Goal: Task Accomplishment & Management: Use online tool/utility

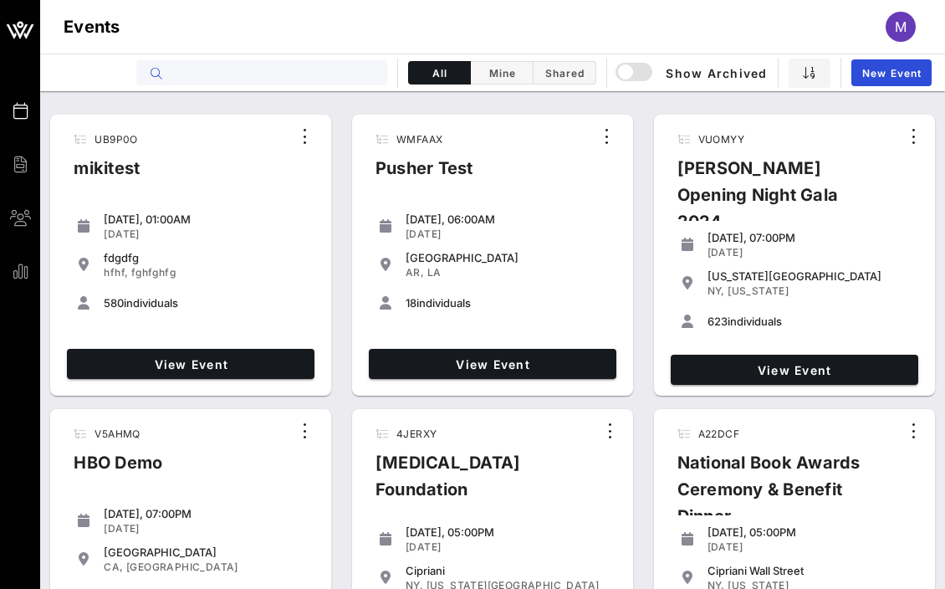
click at [218, 67] on input "text" at bounding box center [273, 73] width 207 height 22
paste input "8VYQE2"
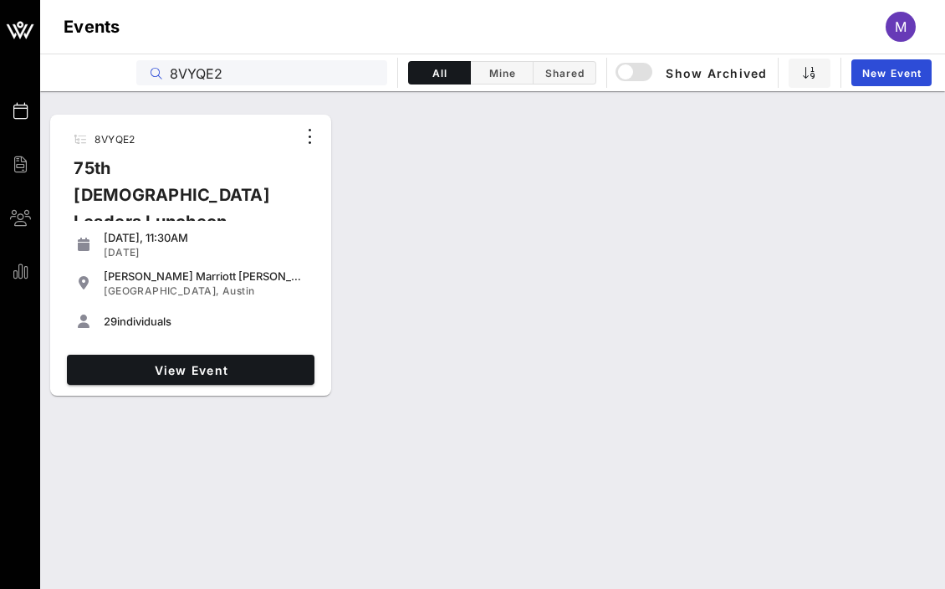
type input "8VYQE2"
click at [202, 353] on div "View Event" at bounding box center [190, 369] width 261 height 43
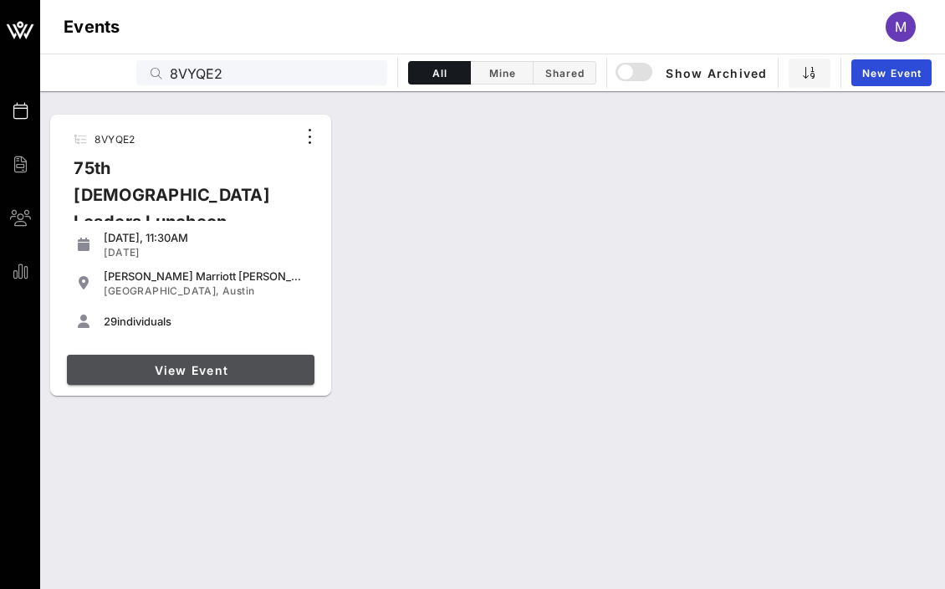
click at [202, 363] on span "View Event" at bounding box center [191, 370] width 234 height 14
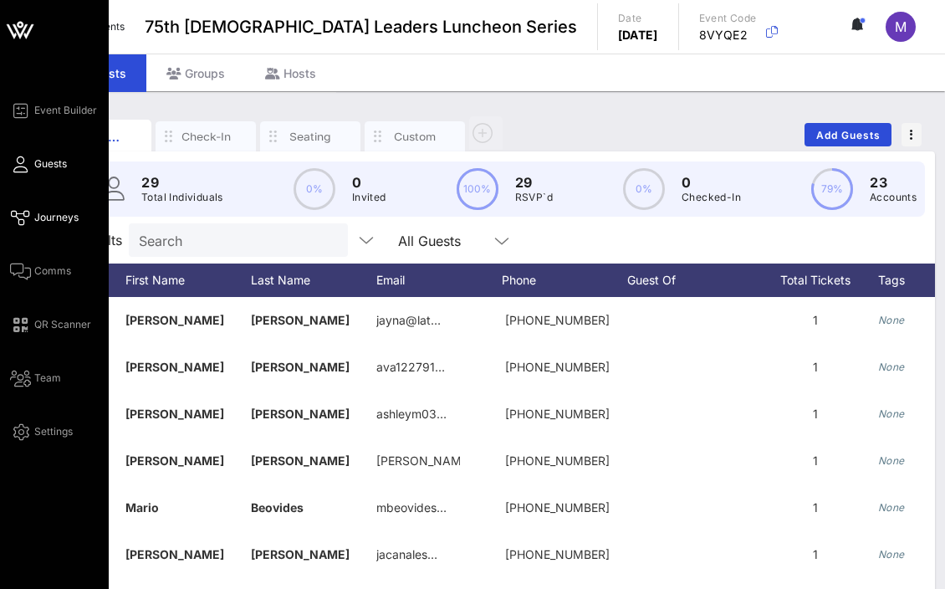
click at [36, 217] on span "Journeys" at bounding box center [56, 217] width 44 height 15
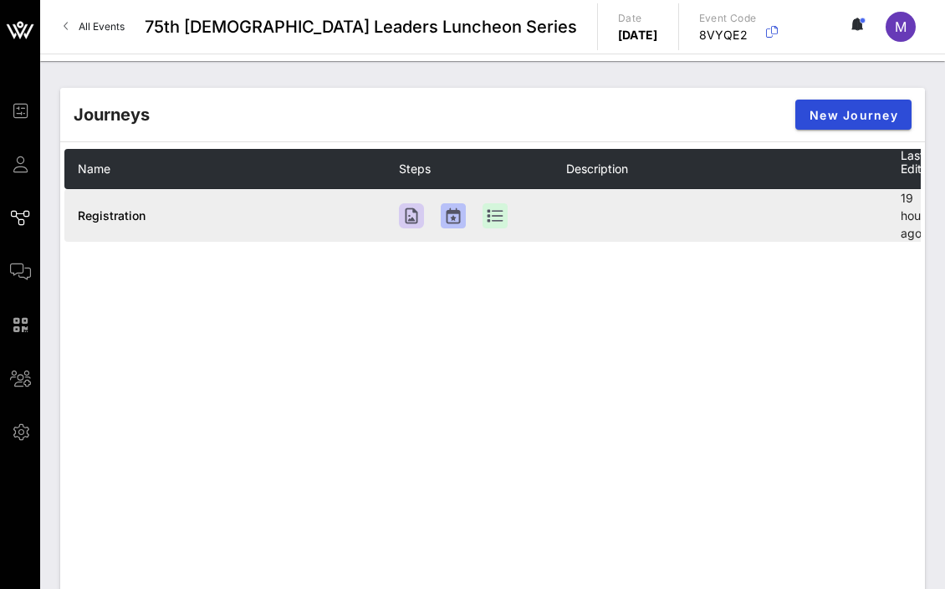
click at [131, 217] on span "Registration" at bounding box center [112, 215] width 68 height 14
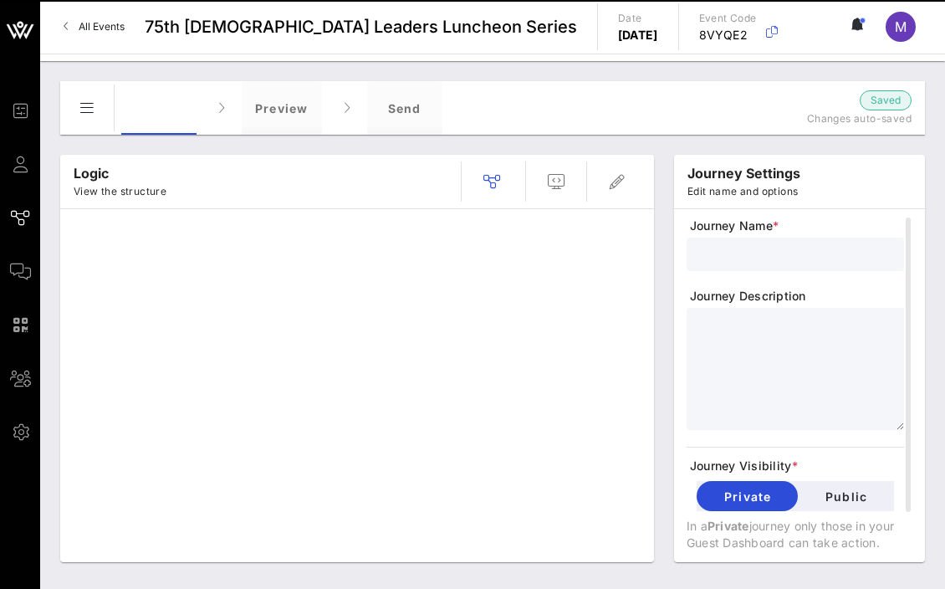
type input "Registration"
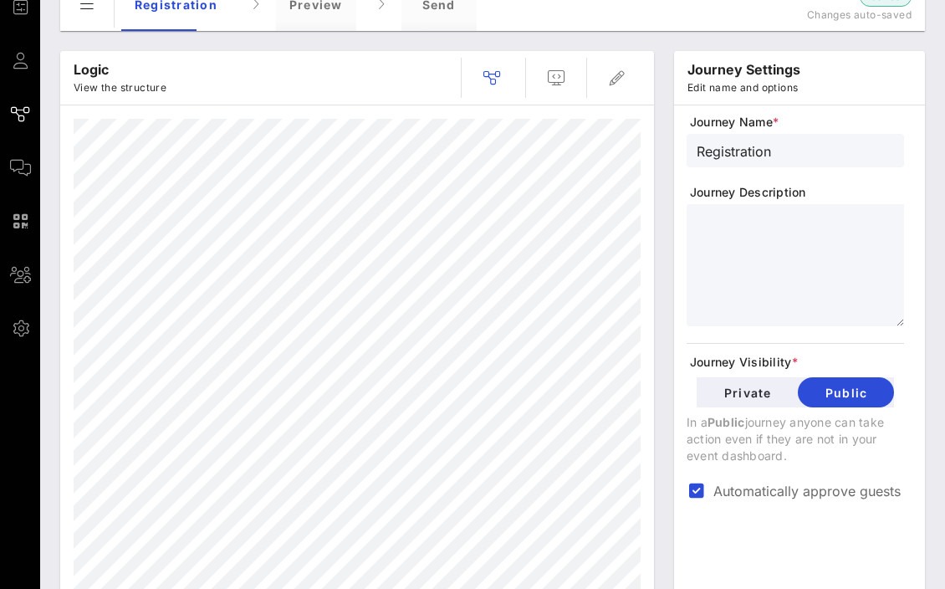
scroll to position [84, 0]
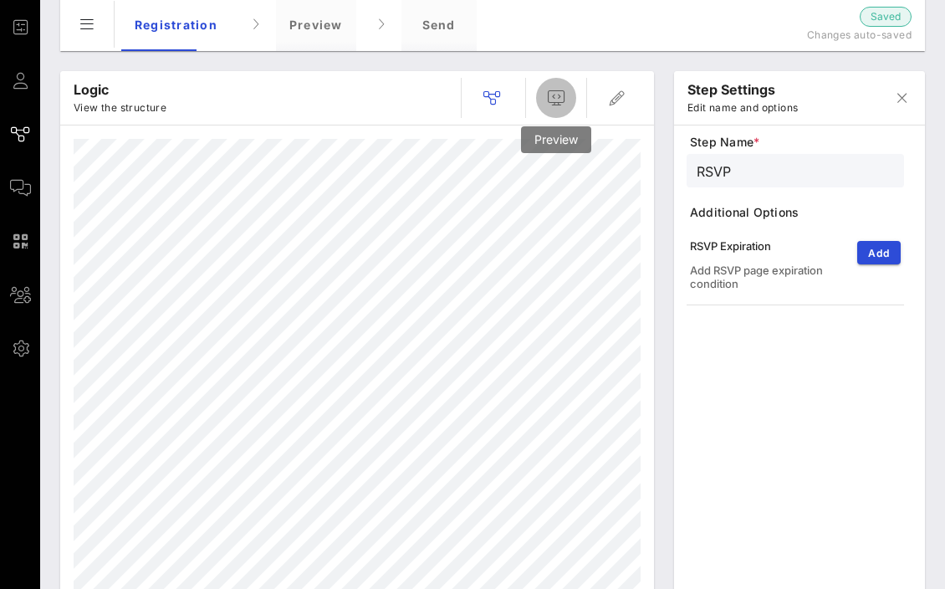
click at [567, 102] on span "button" at bounding box center [556, 98] width 40 height 20
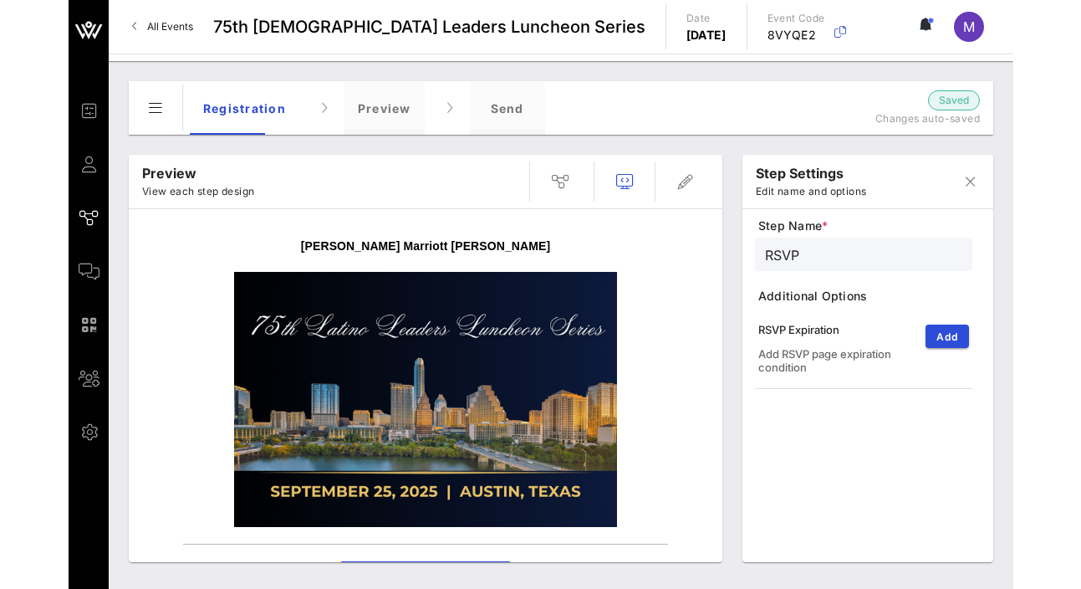
scroll to position [244, 0]
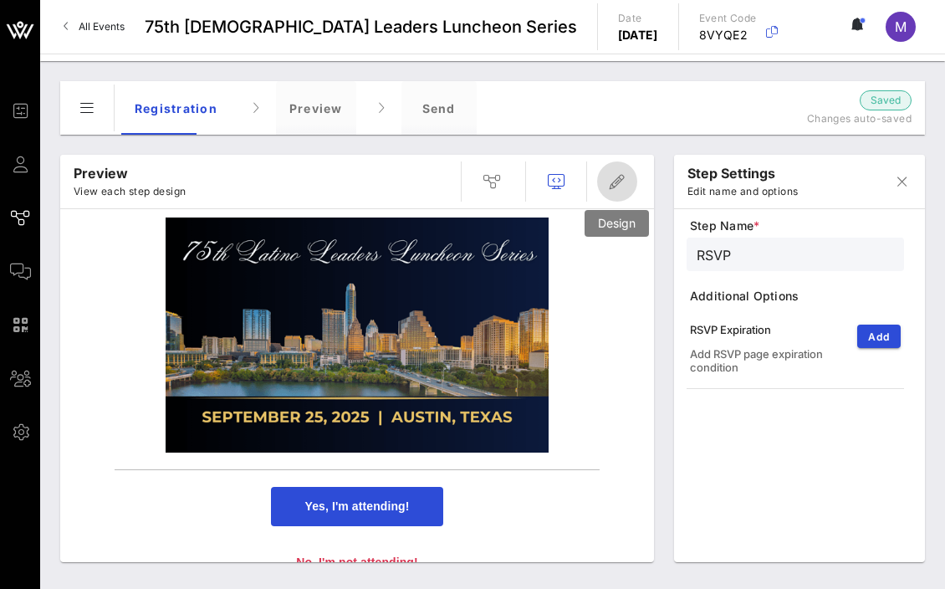
click at [619, 179] on icon "button" at bounding box center [617, 181] width 20 height 20
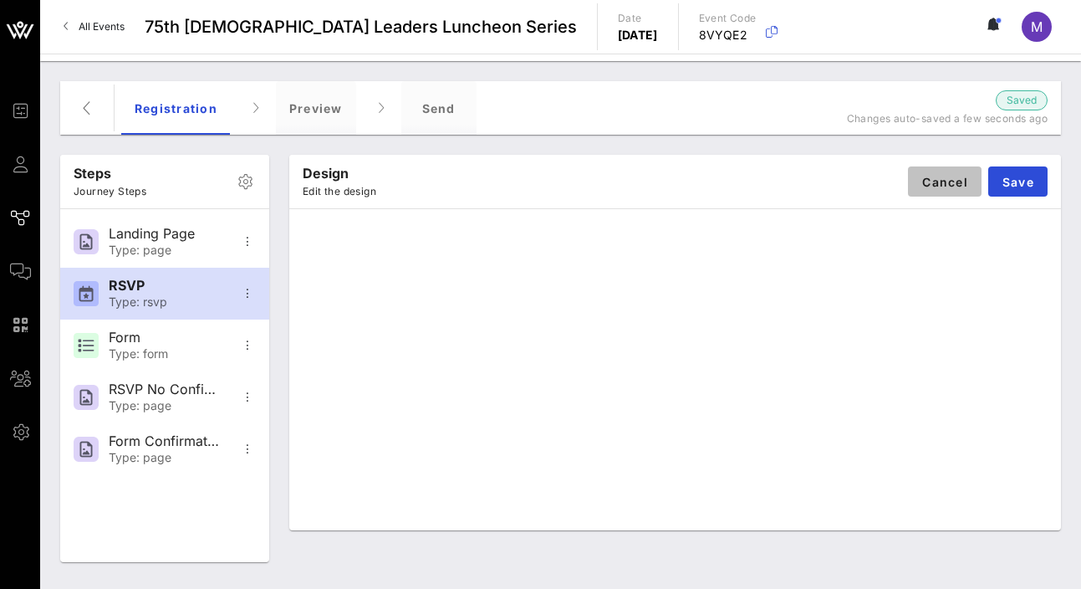
click at [740, 185] on span "Cancel" at bounding box center [944, 182] width 47 height 14
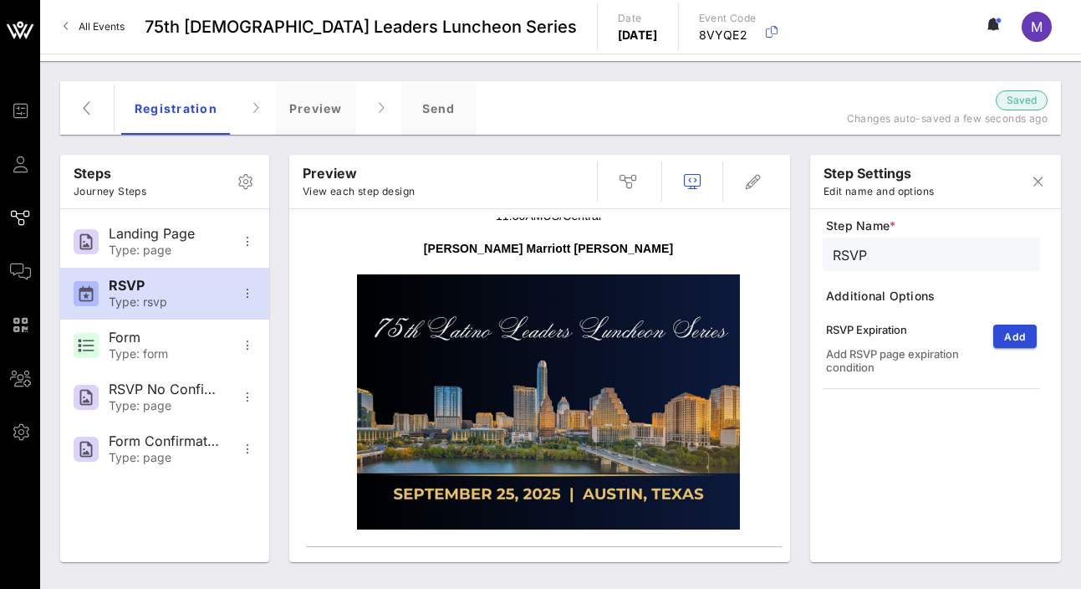
scroll to position [0, 0]
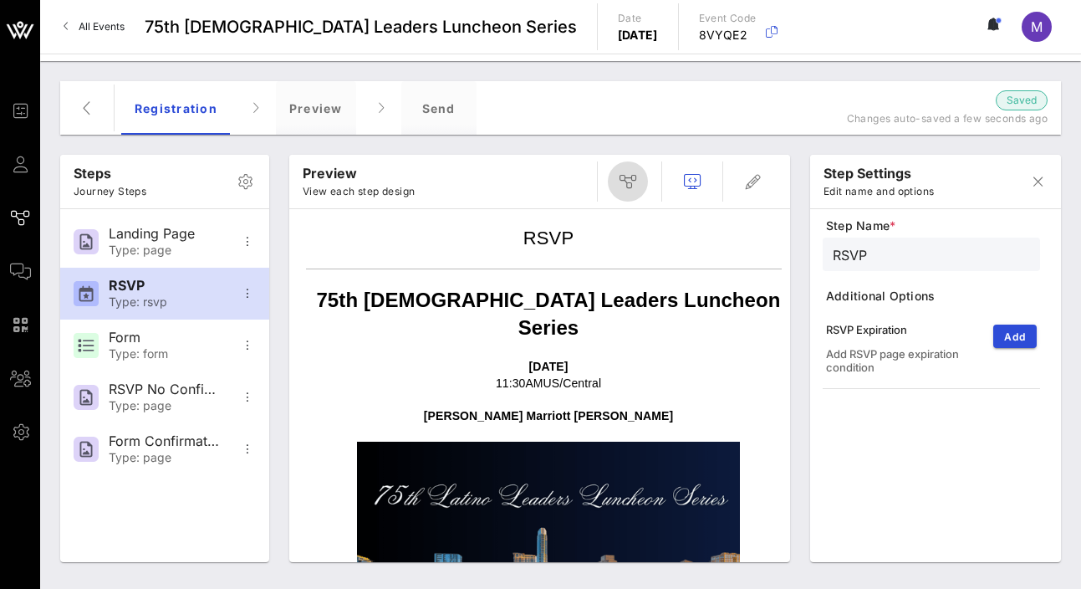
click at [632, 167] on button "button" at bounding box center [628, 181] width 40 height 40
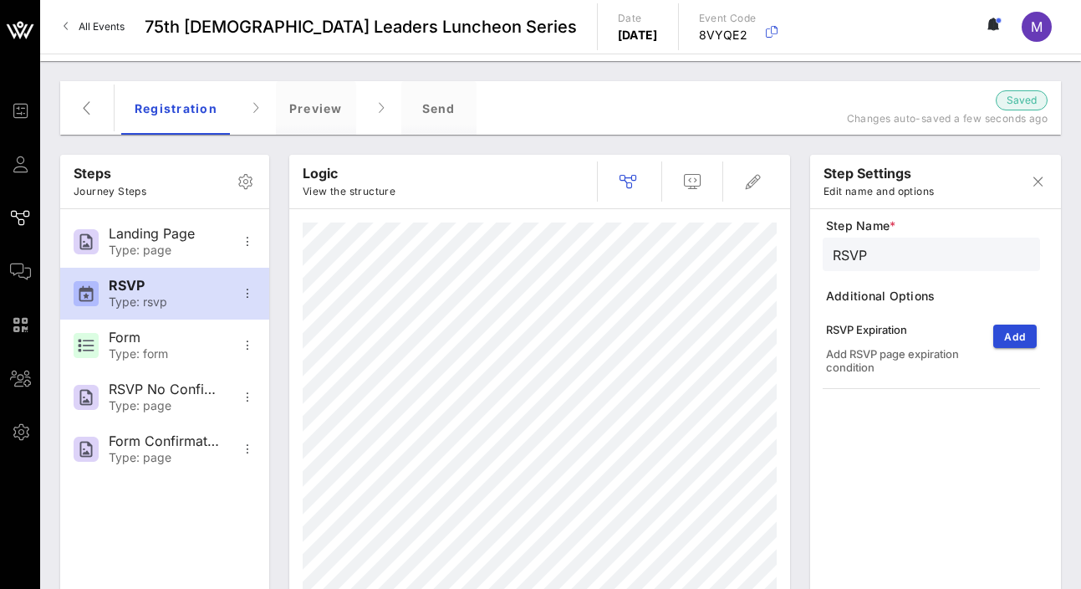
scroll to position [84, 0]
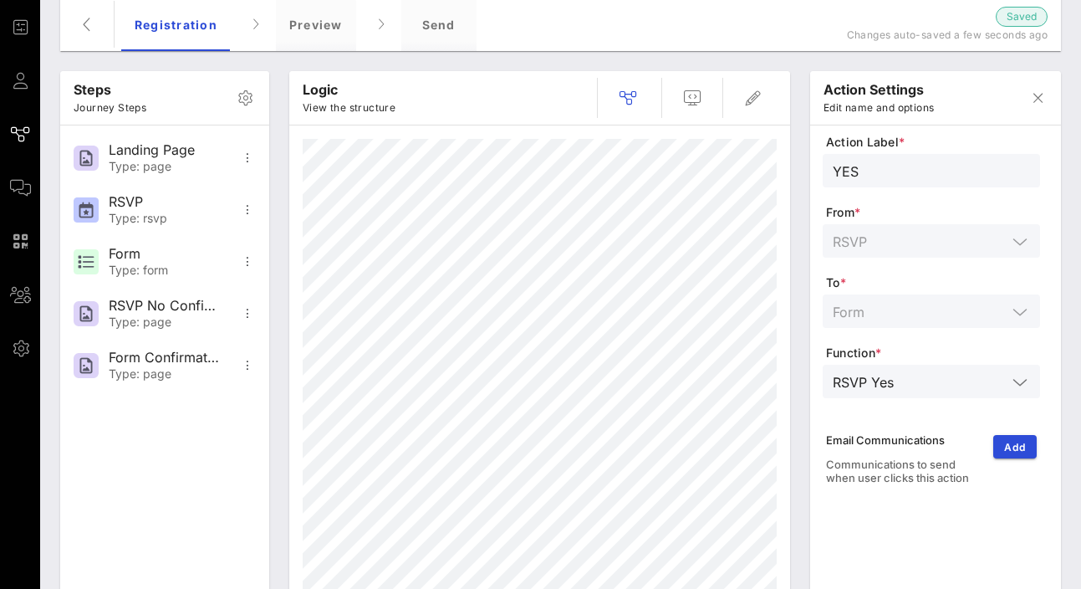
click at [740, 386] on div "RSVP Yes" at bounding box center [920, 381] width 174 height 22
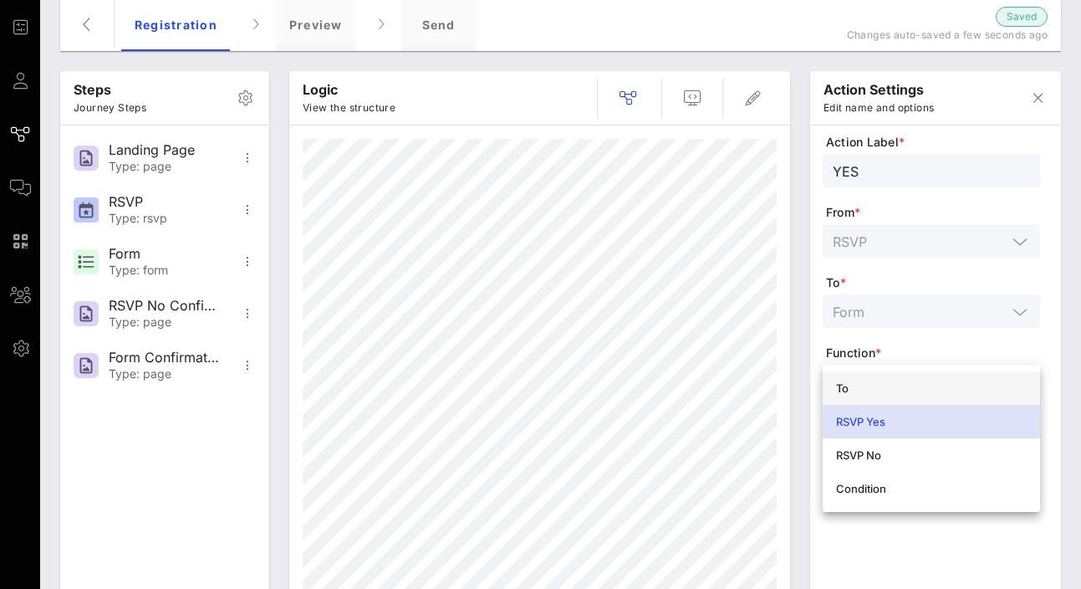
click at [740, 393] on div "To" at bounding box center [931, 387] width 191 height 13
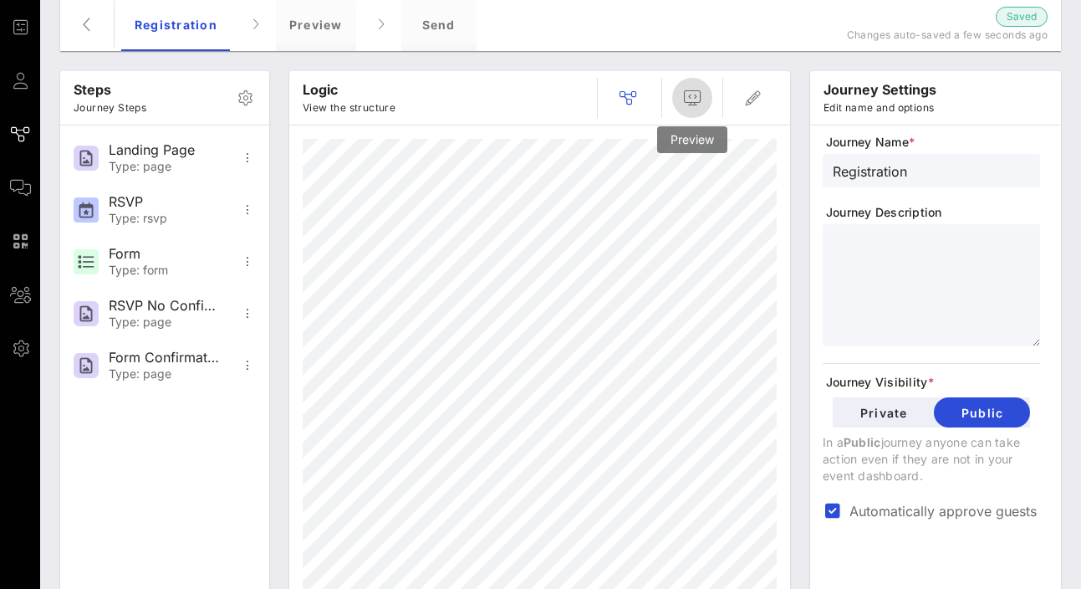
click at [700, 107] on icon "button" at bounding box center [692, 98] width 20 height 20
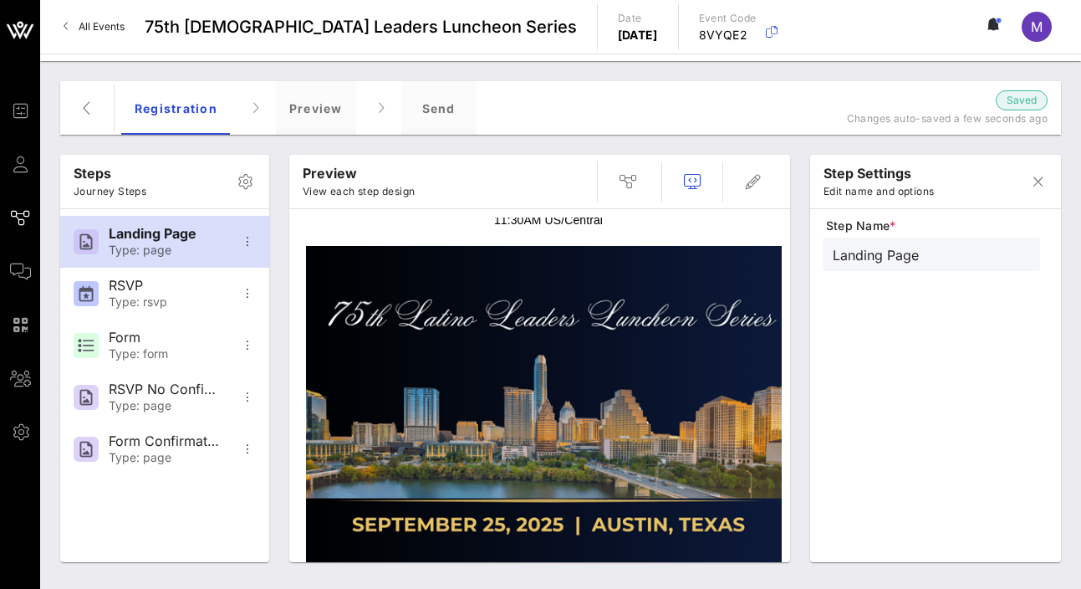
scroll to position [253, 0]
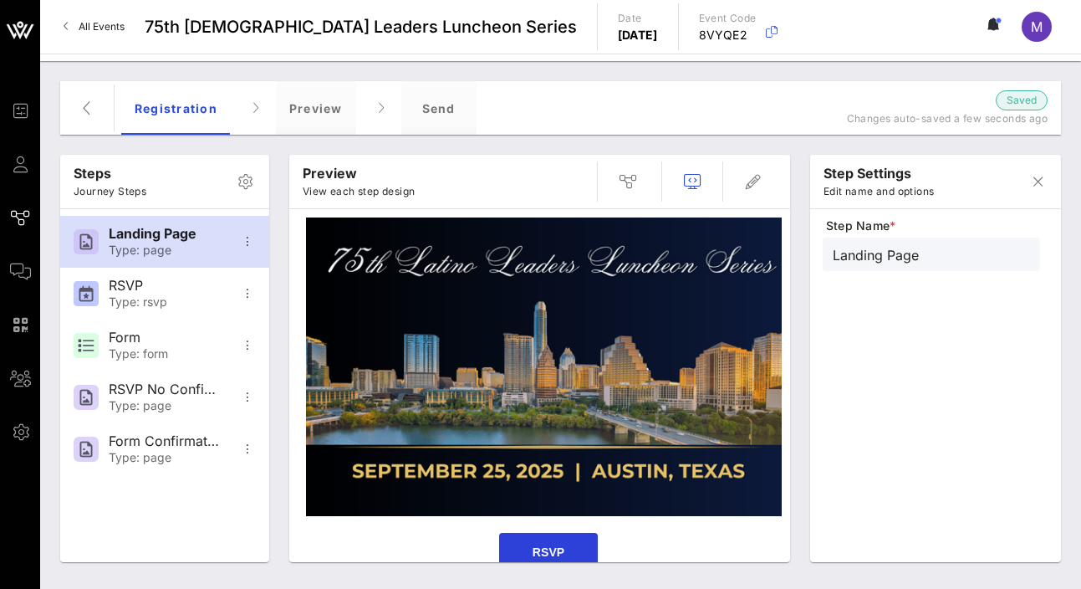
click at [579, 533] on span "RSVP" at bounding box center [549, 552] width 100 height 39
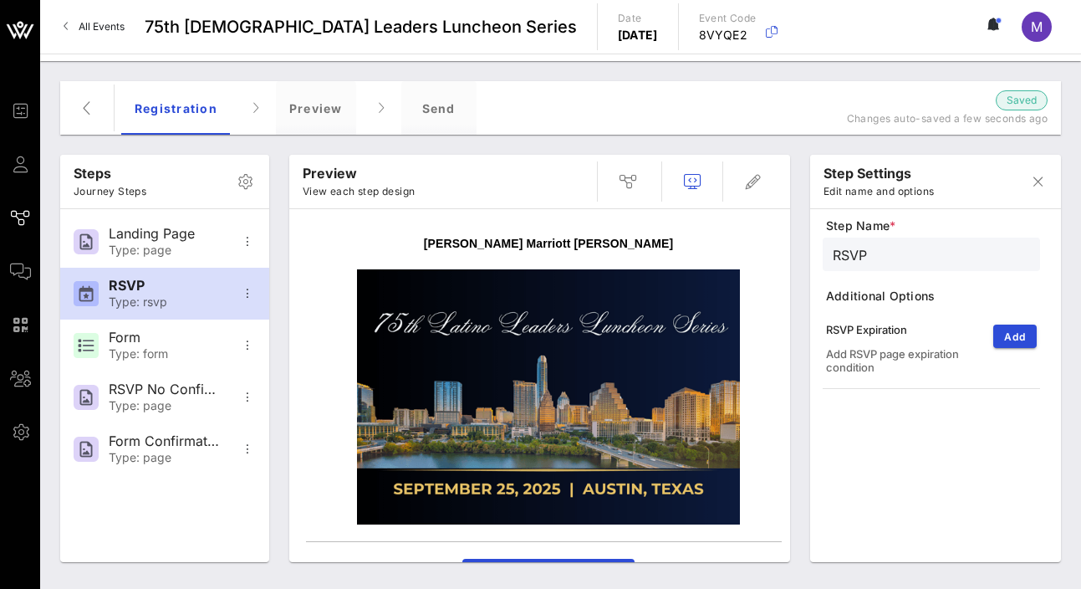
scroll to position [257, 0]
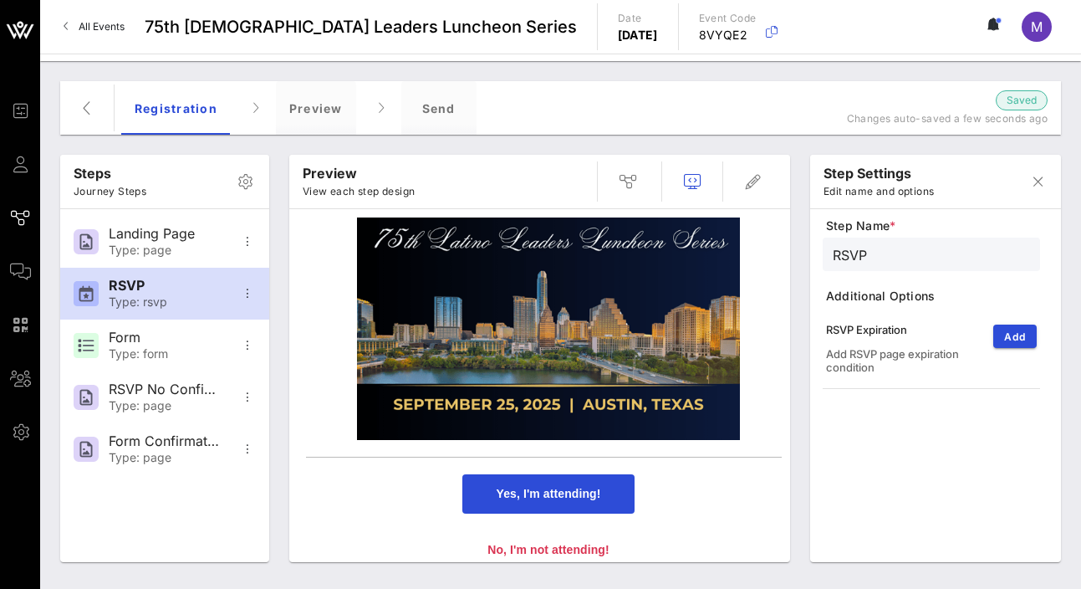
click at [559, 474] on span "Yes, I'm attending!" at bounding box center [547, 493] width 171 height 39
type input "Form"
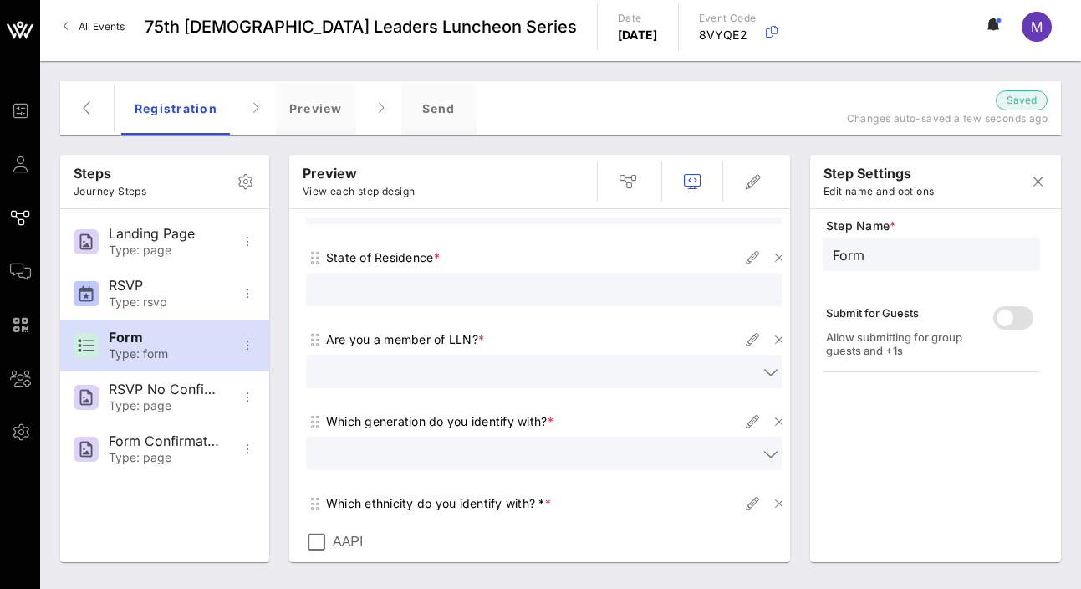
scroll to position [418, 0]
click at [740, 407] on div "Step Name * Form Submit for Guests Allow submitting for group guests and +1s" at bounding box center [936, 393] width 226 height 353
click at [623, 172] on icon "button" at bounding box center [628, 181] width 20 height 20
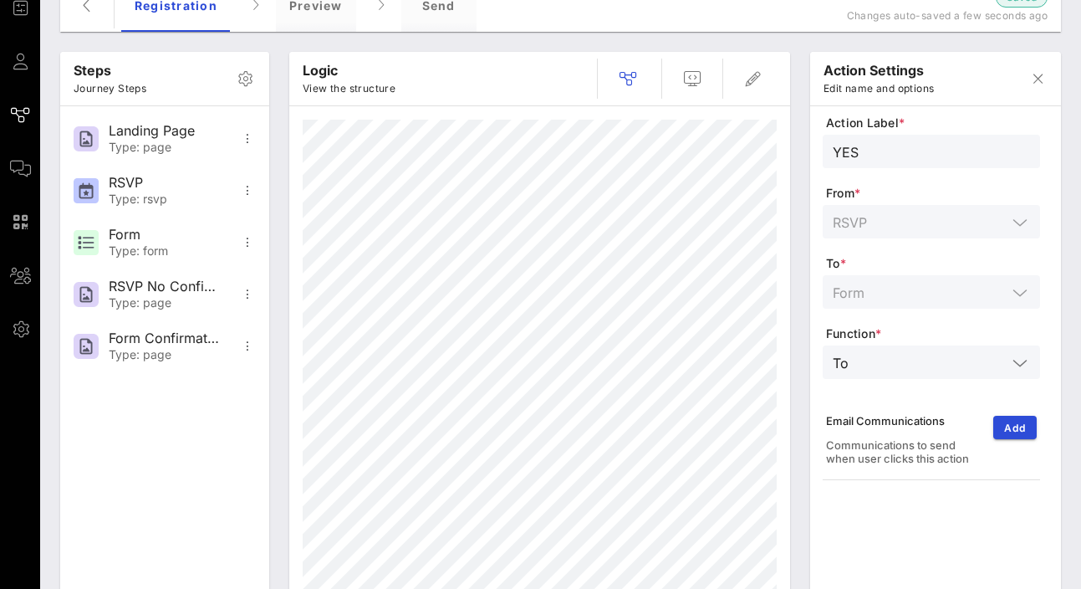
scroll to position [84, 0]
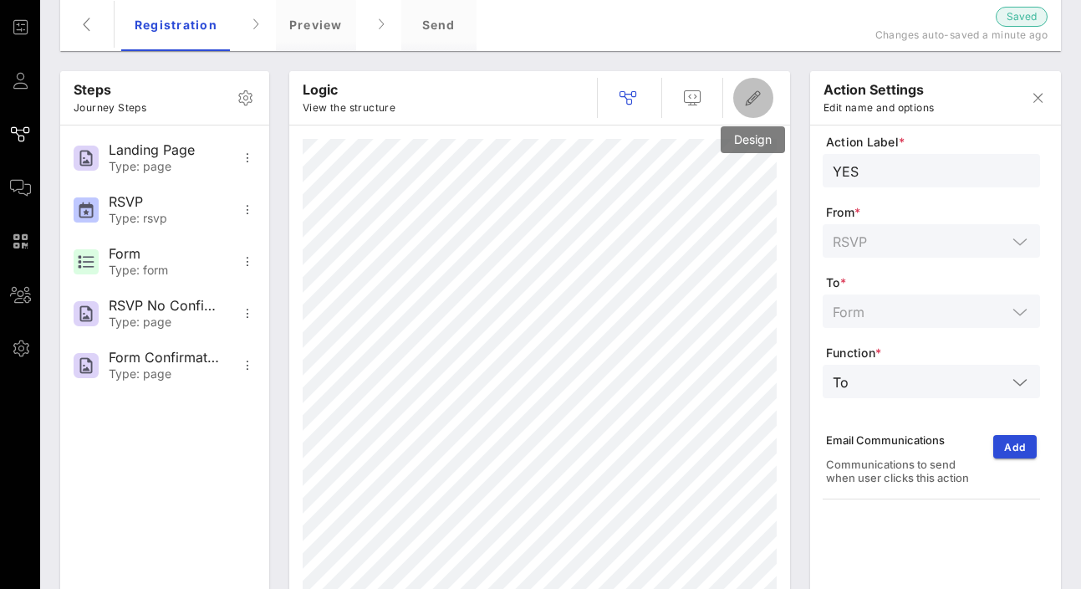
click at [740, 100] on icon "button" at bounding box center [753, 98] width 20 height 20
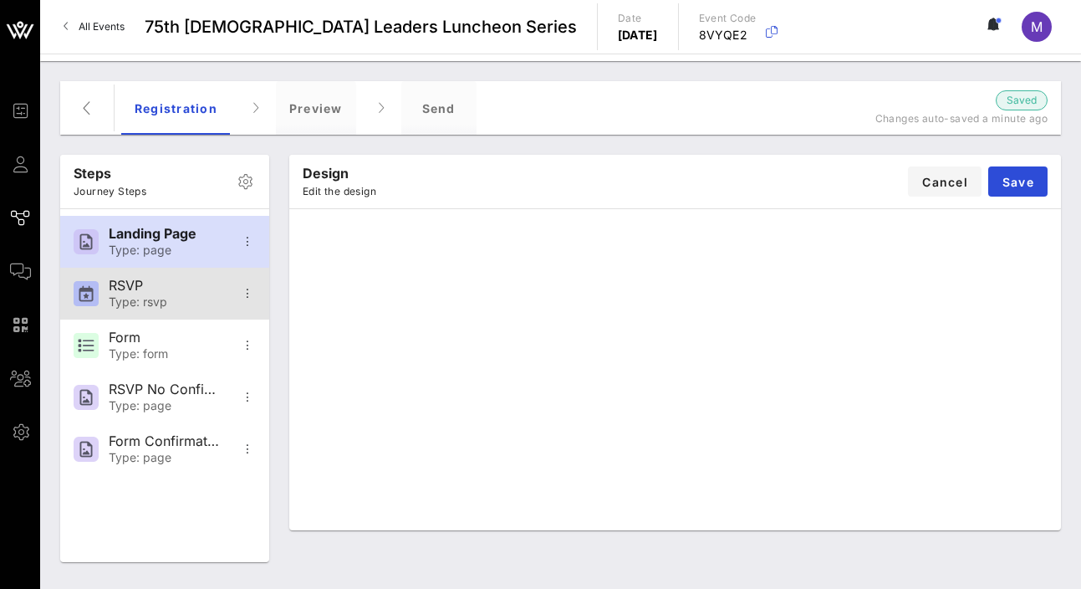
click at [130, 292] on div "RSVP" at bounding box center [164, 286] width 110 height 16
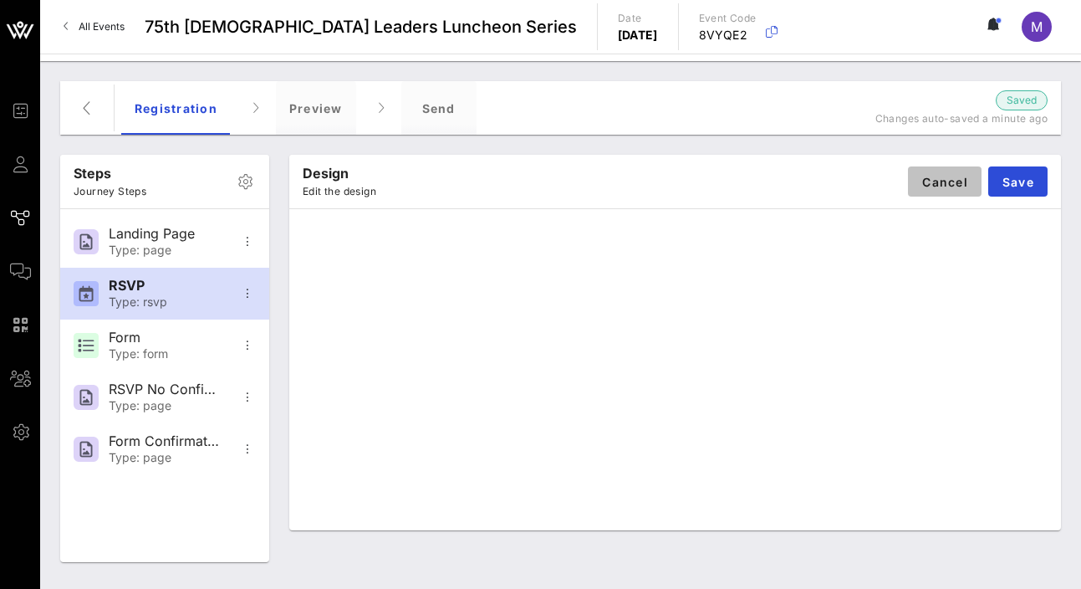
click at [740, 190] on button "Cancel" at bounding box center [945, 181] width 74 height 30
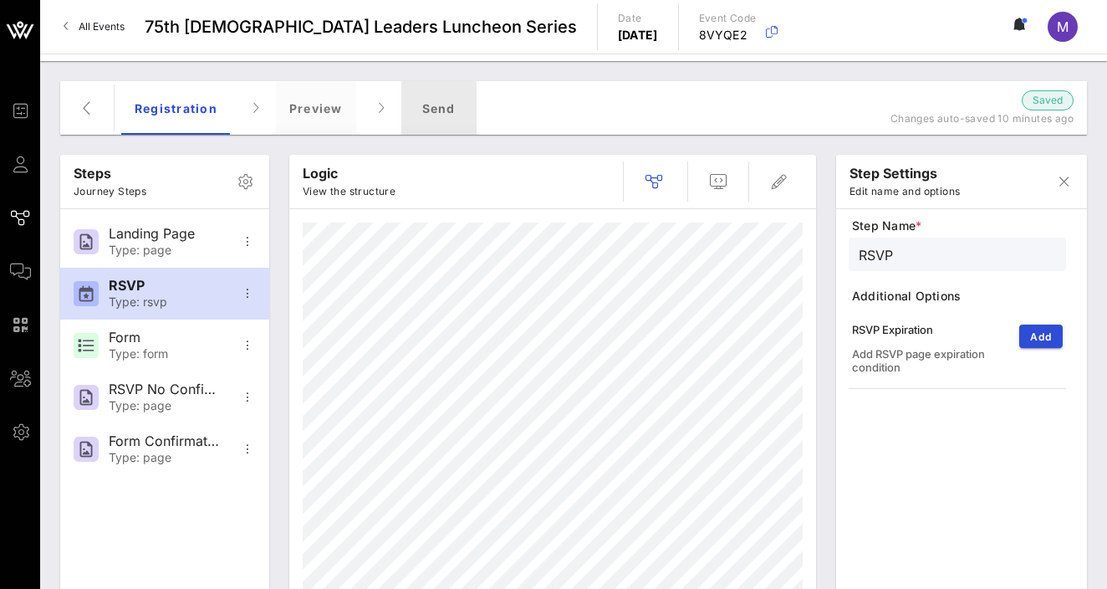
click at [423, 100] on div "Send" at bounding box center [438, 108] width 75 height 54
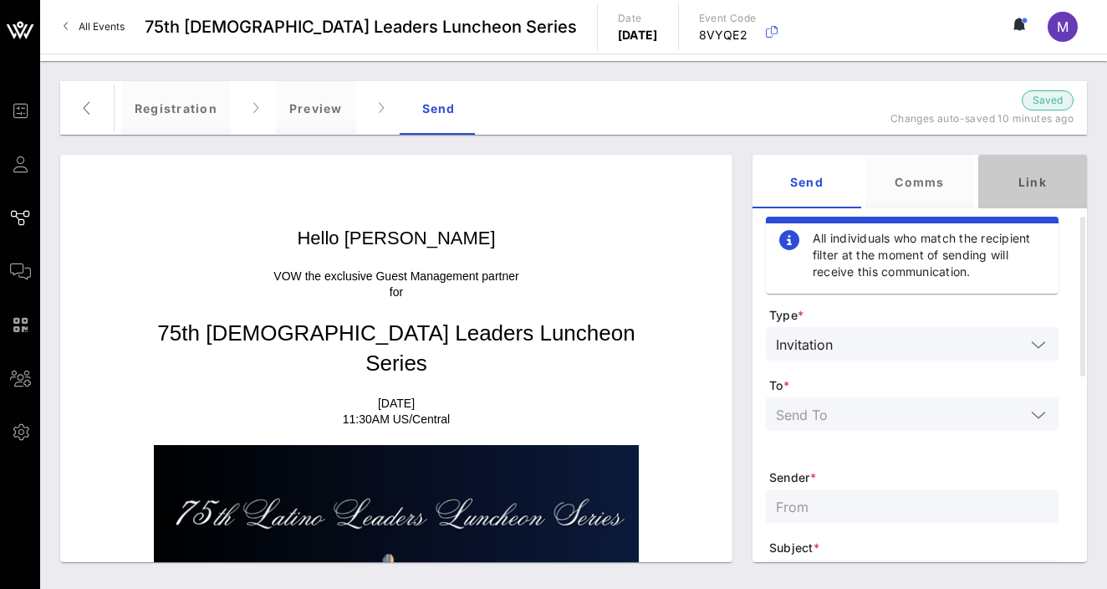
click at [740, 188] on div "Link" at bounding box center [1032, 182] width 109 height 54
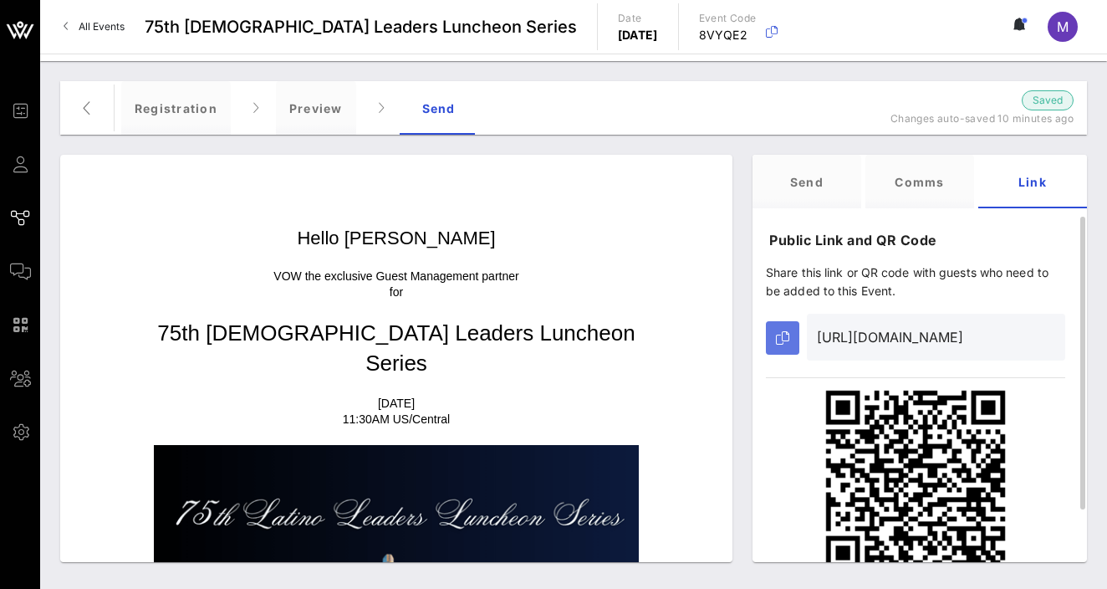
click at [740, 335] on icon "button" at bounding box center [782, 337] width 13 height 13
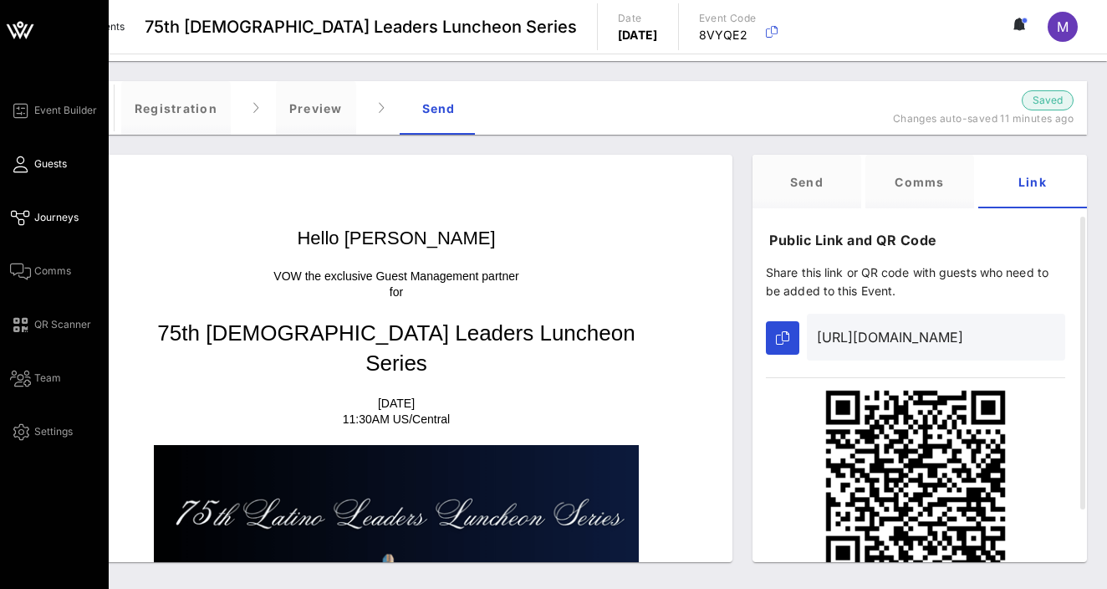
click at [21, 163] on icon at bounding box center [20, 164] width 21 height 3
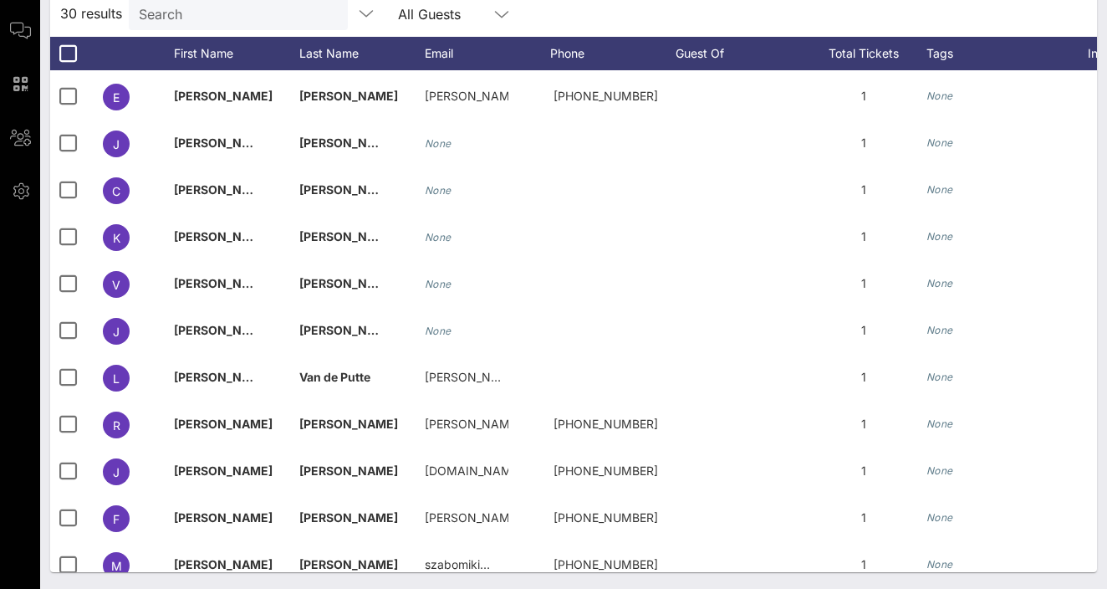
scroll to position [916, 0]
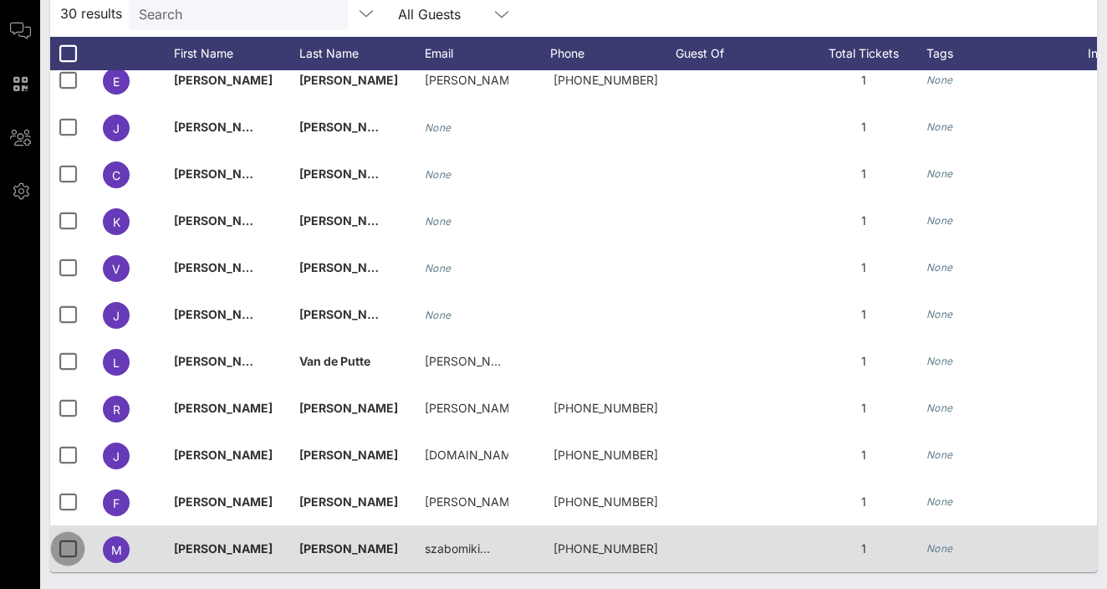
click at [68, 534] on div at bounding box center [68, 548] width 28 height 28
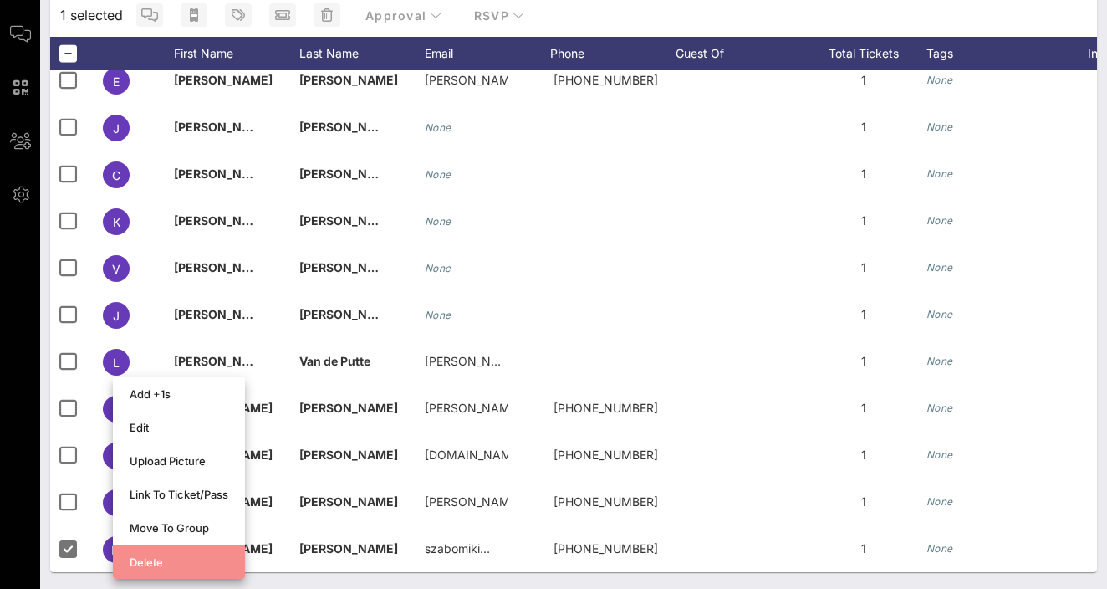
click at [144, 562] on div "Delete" at bounding box center [179, 561] width 99 height 13
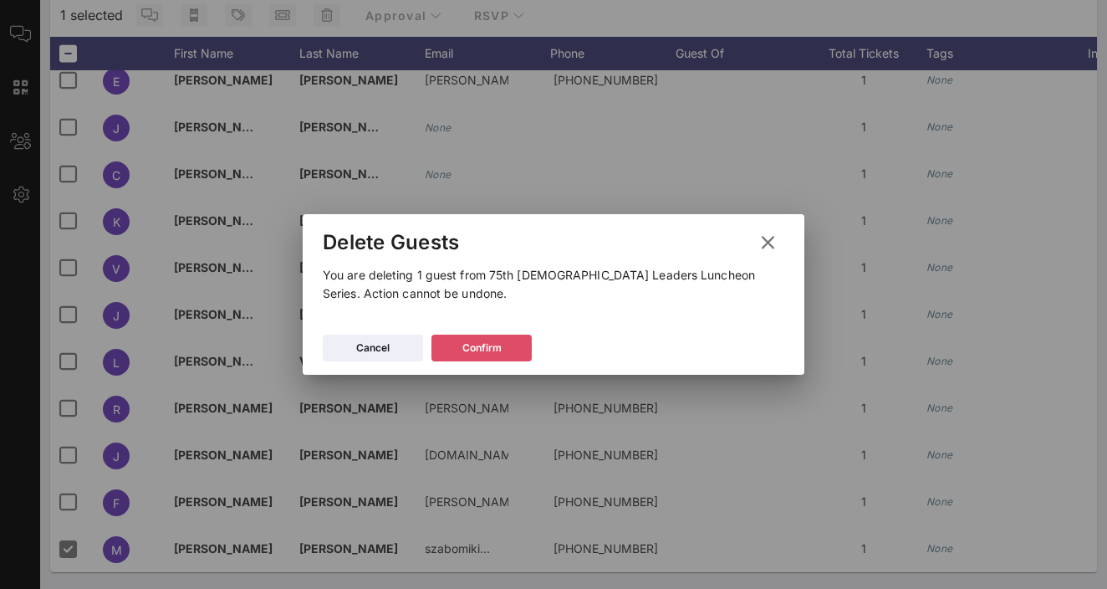
click at [466, 340] on div "Confirm" at bounding box center [481, 347] width 39 height 17
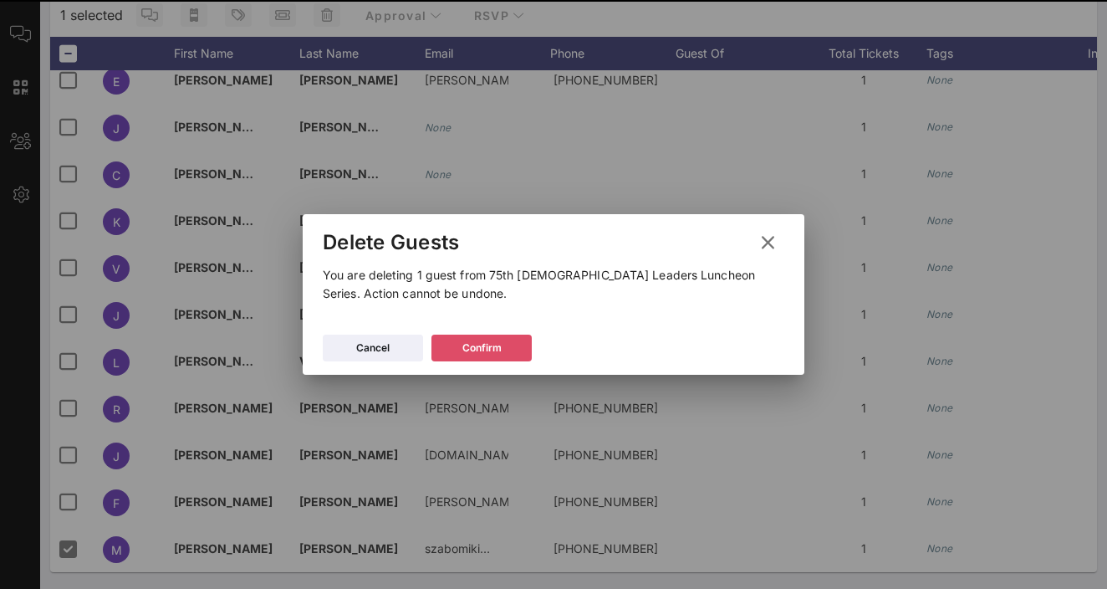
click at [466, 340] on div "Event Builder Guests Journeys Comms QR Scanner Team Settings 75th [DEMOGRAPHIC_…" at bounding box center [553, 176] width 1107 height 826
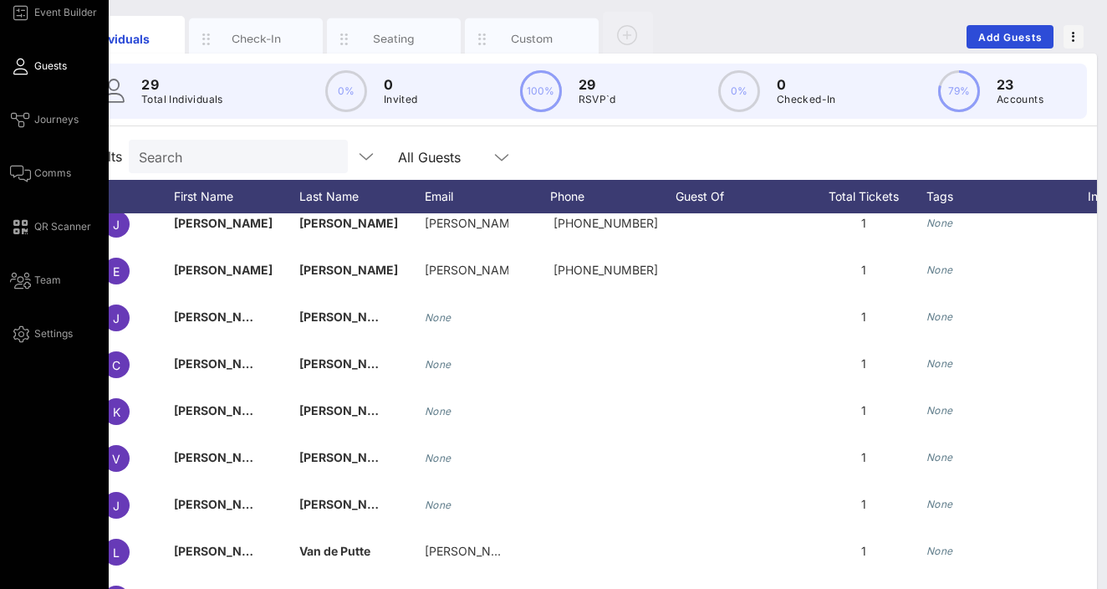
scroll to position [70, 0]
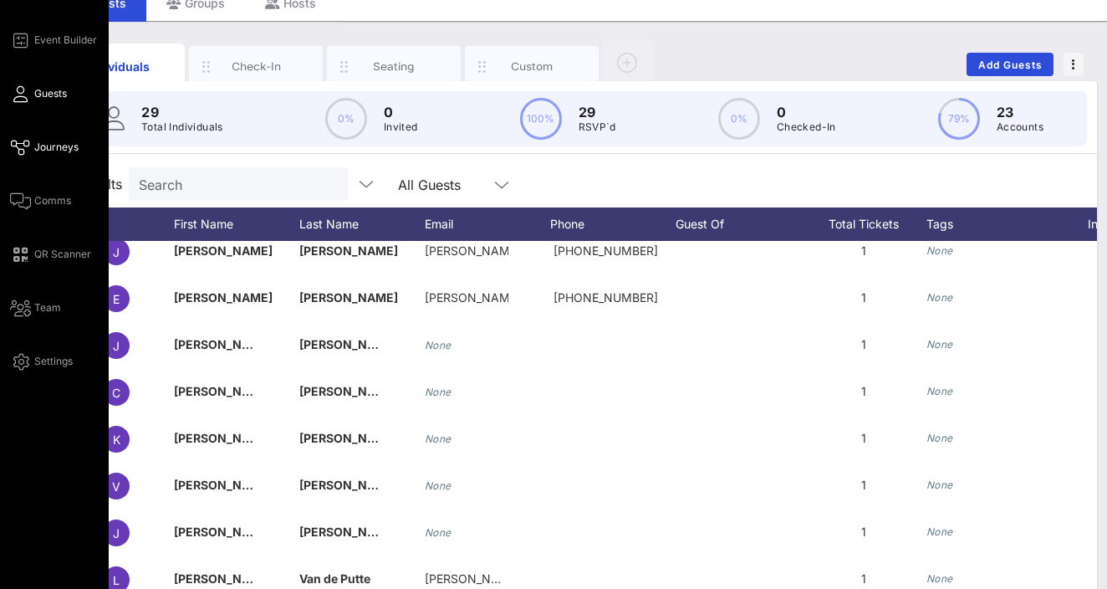
click at [62, 154] on span "Journeys" at bounding box center [56, 147] width 44 height 15
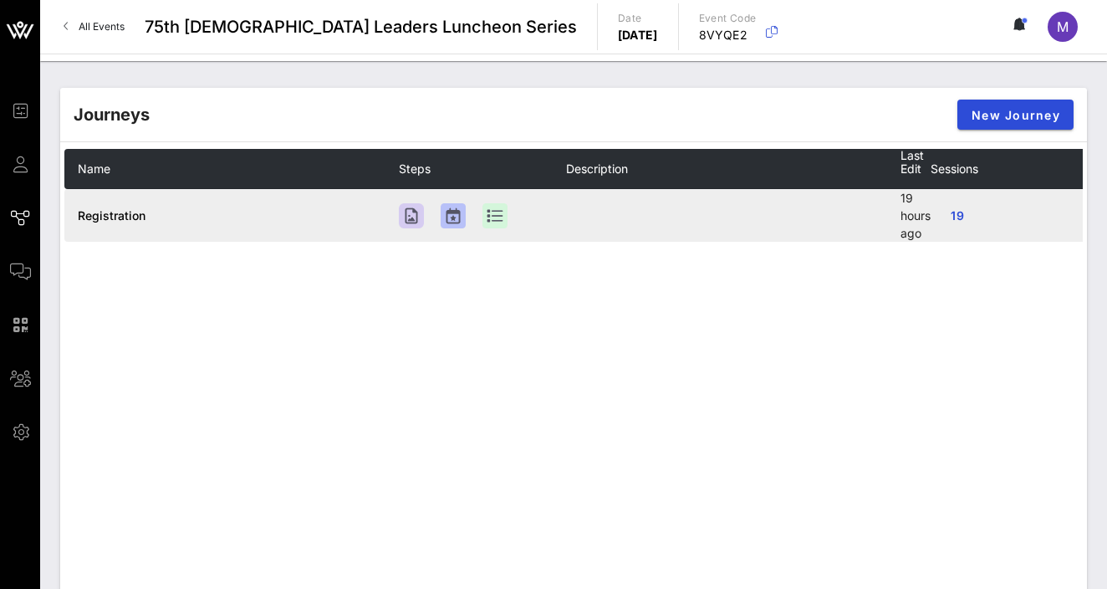
click at [105, 202] on td "Registration" at bounding box center [231, 215] width 334 height 53
click at [105, 205] on td "Registration" at bounding box center [231, 215] width 334 height 53
click at [105, 211] on span "Registration" at bounding box center [112, 215] width 68 height 14
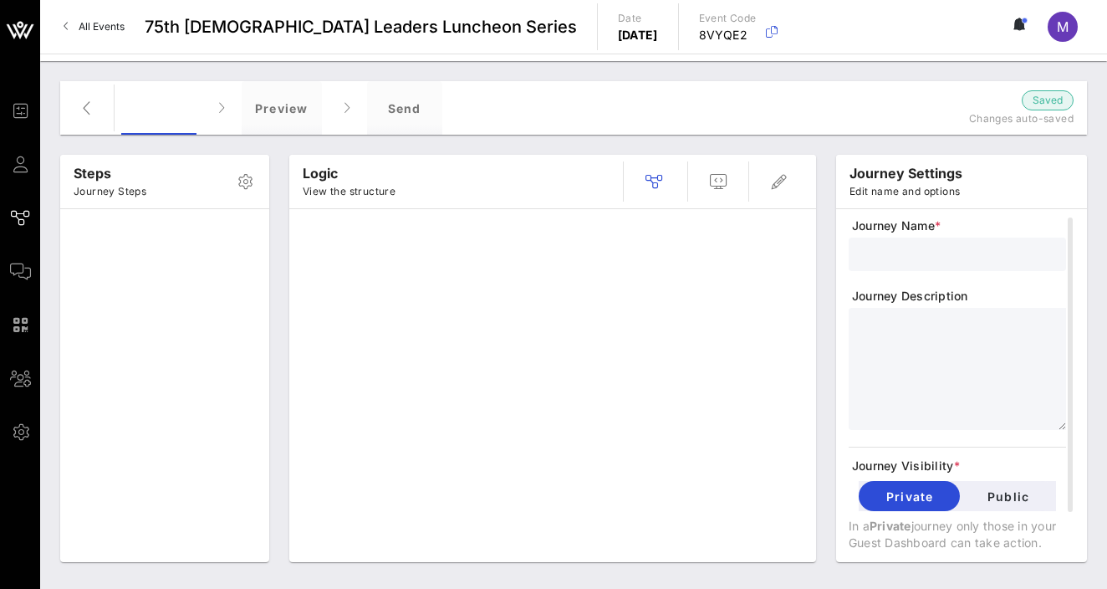
type input "Registration"
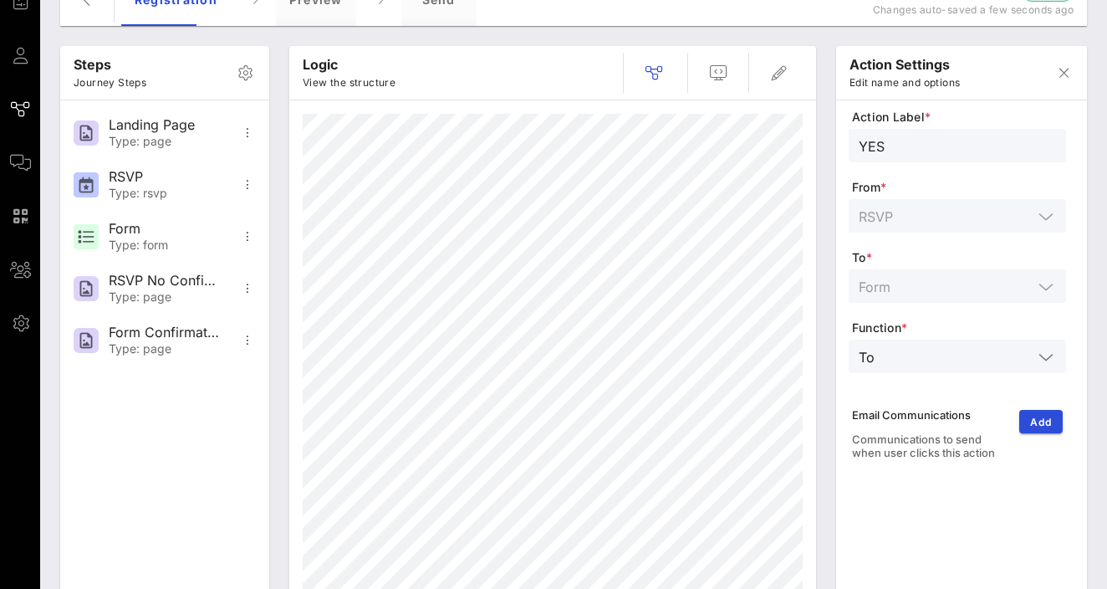
scroll to position [84, 0]
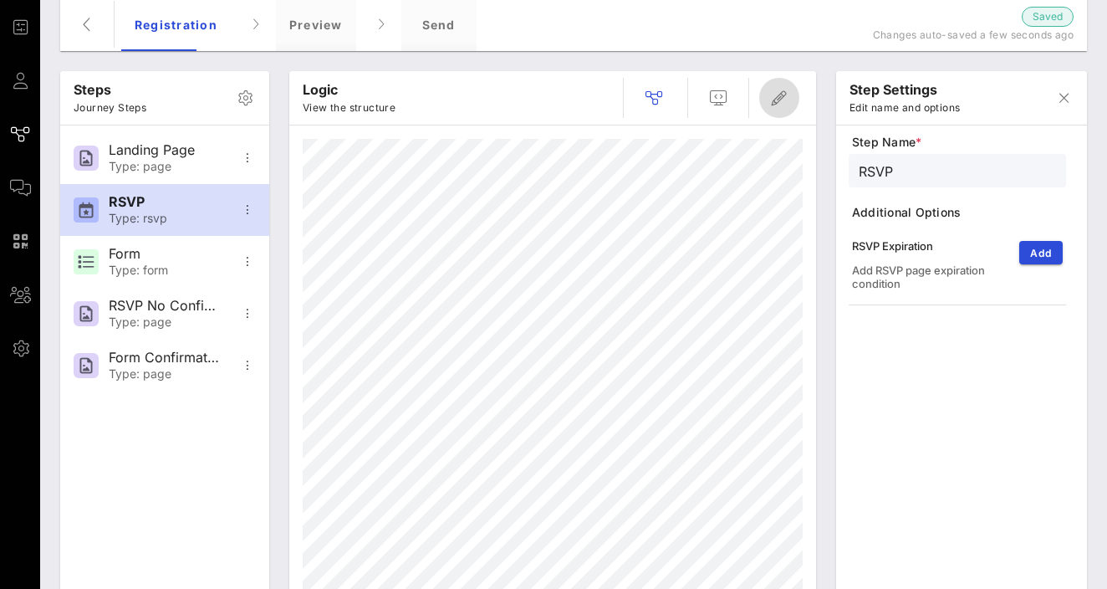
click at [740, 96] on span "button" at bounding box center [779, 98] width 40 height 20
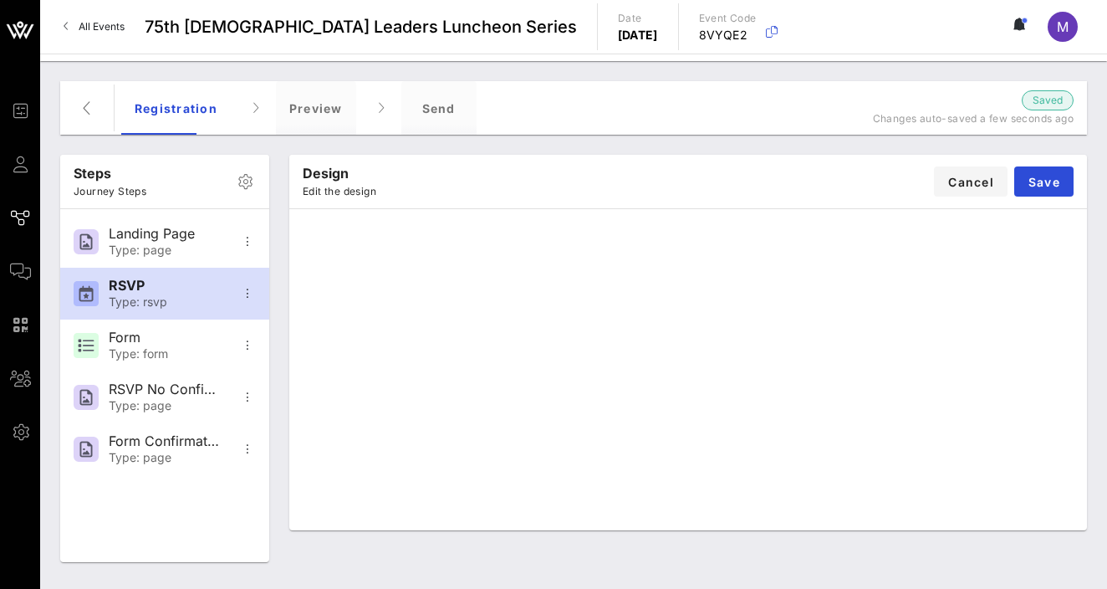
scroll to position [0, 0]
click at [740, 188] on button "Save" at bounding box center [1043, 181] width 59 height 30
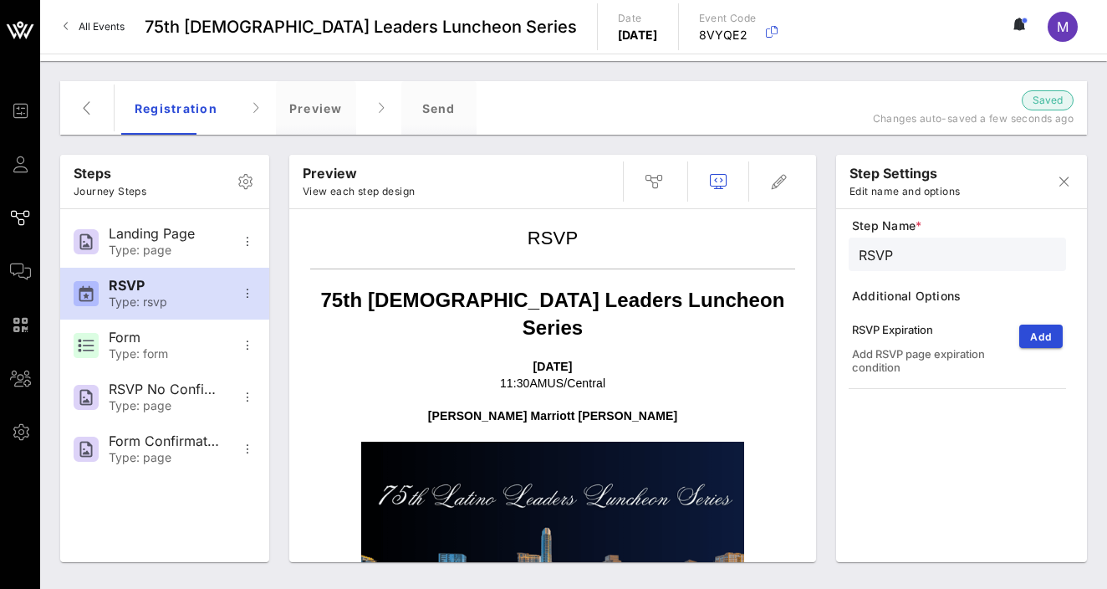
scroll to position [257, 0]
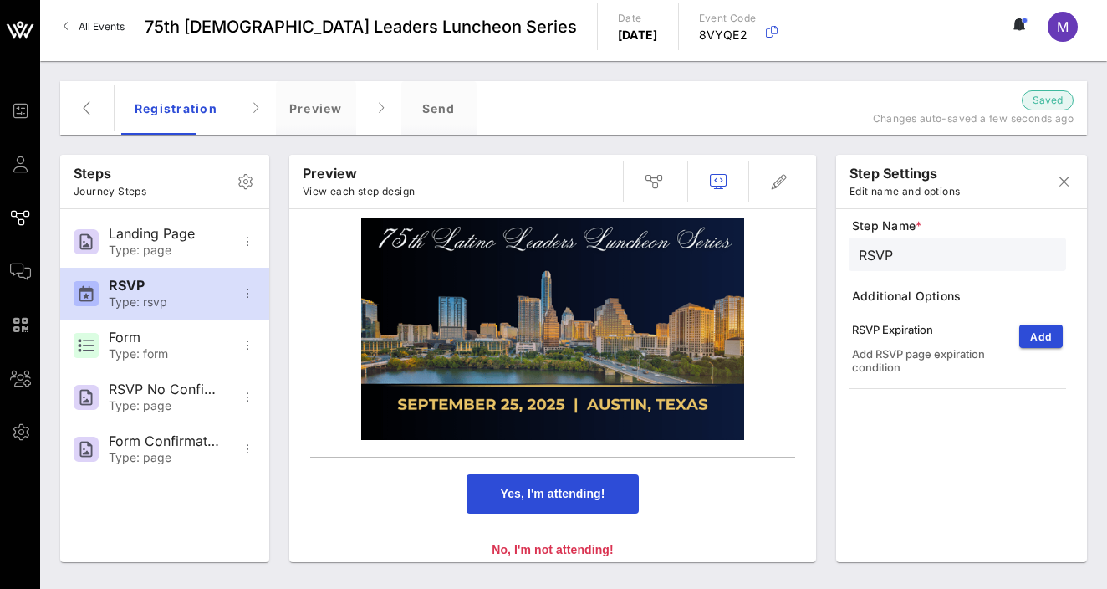
click at [594, 474] on span "Yes, I'm attending!" at bounding box center [552, 493] width 171 height 39
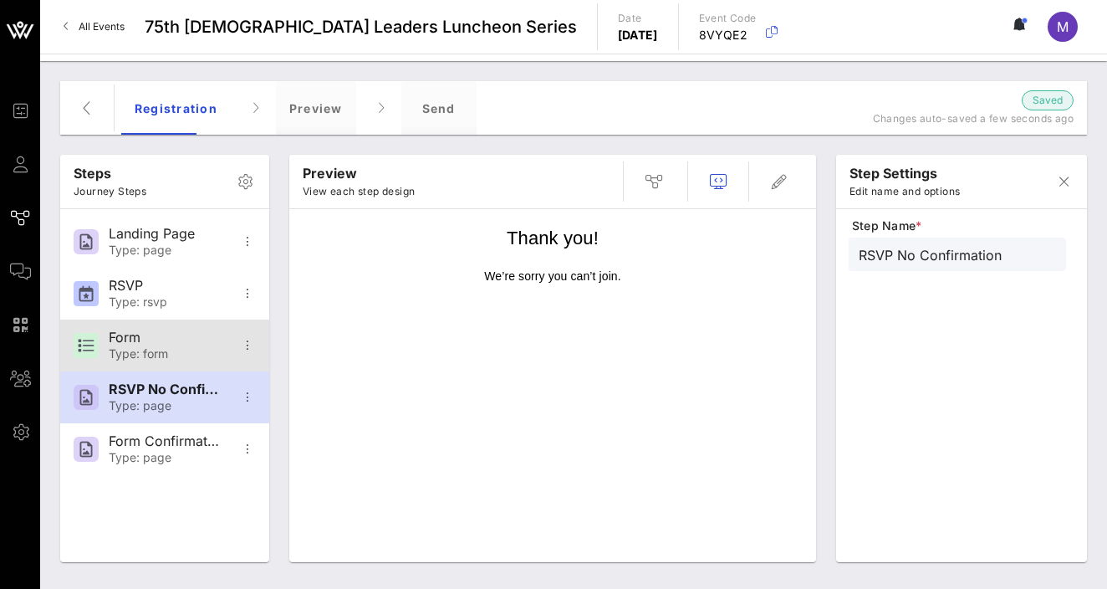
click at [132, 342] on div "Form" at bounding box center [164, 337] width 110 height 16
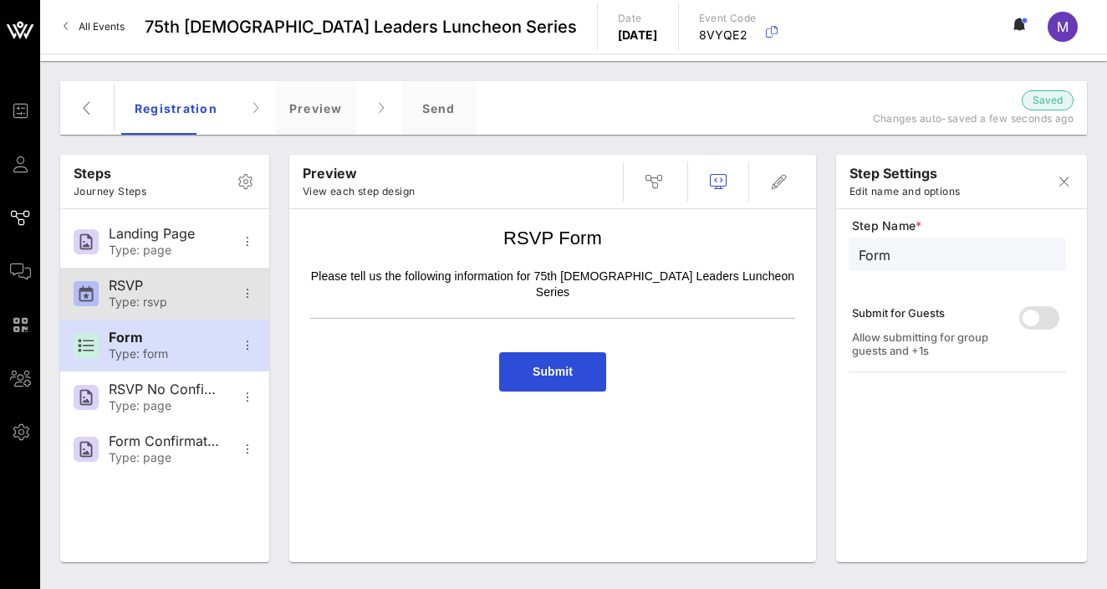
click at [147, 299] on div "Type: rsvp" at bounding box center [164, 302] width 110 height 14
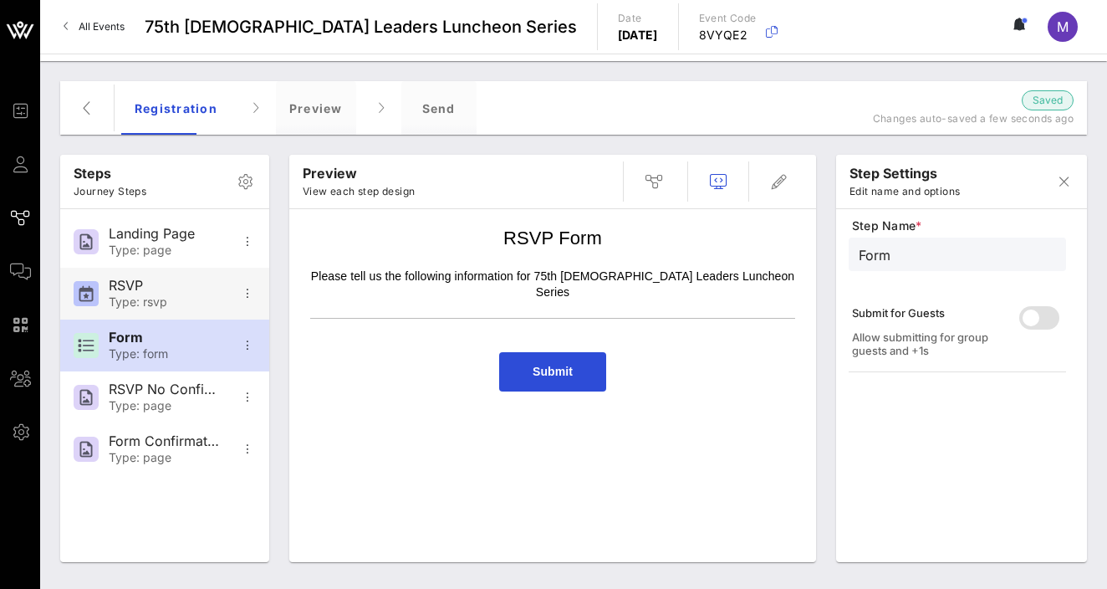
type input "RSVP"
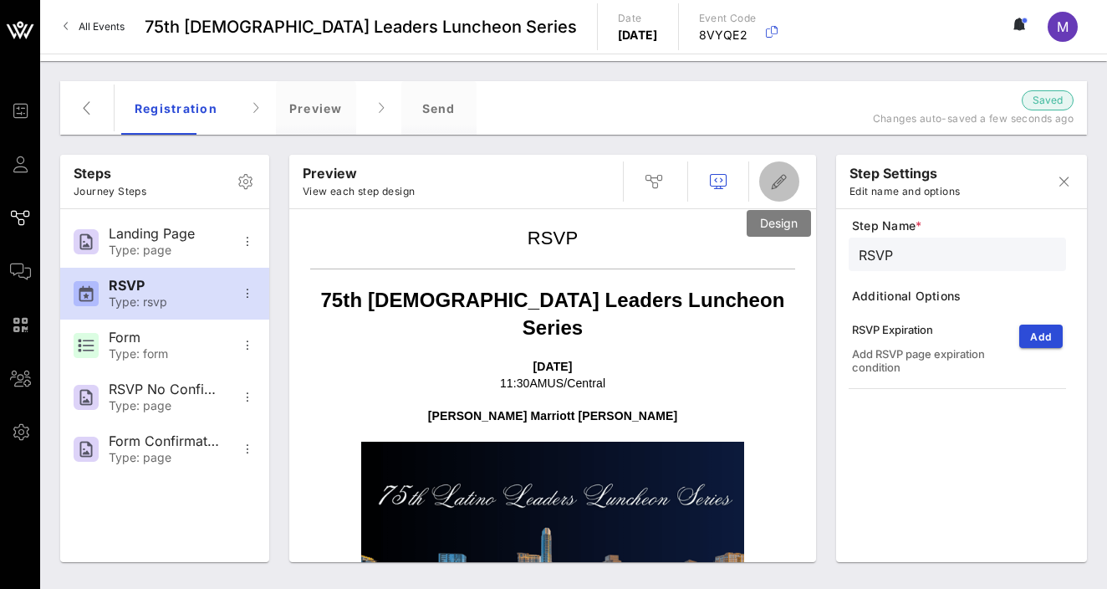
click at [740, 176] on span "button" at bounding box center [779, 181] width 40 height 20
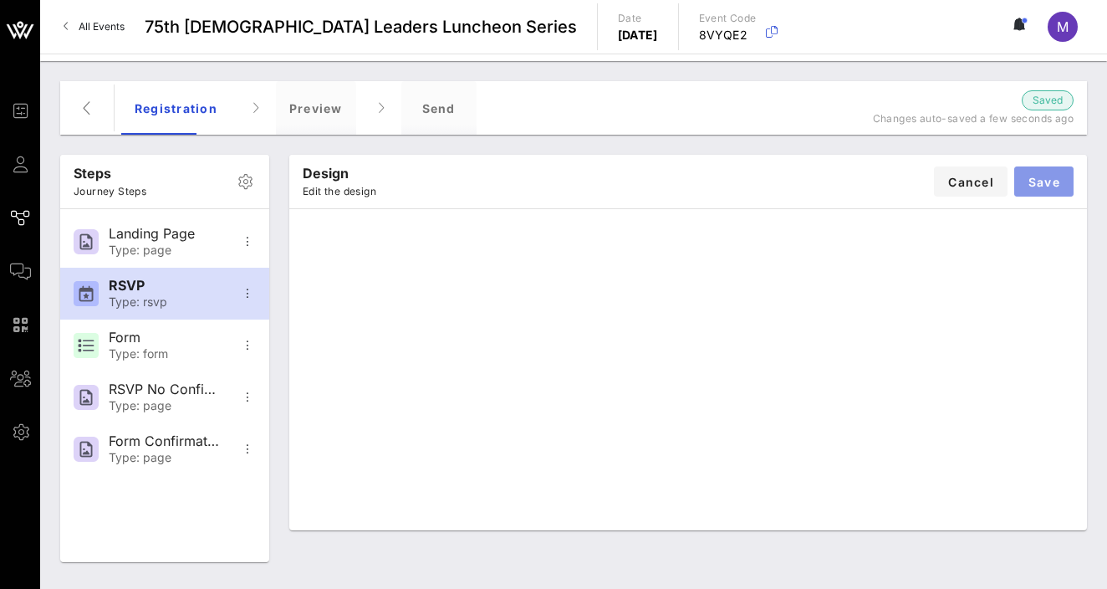
click at [740, 192] on button "Save" at bounding box center [1043, 181] width 59 height 30
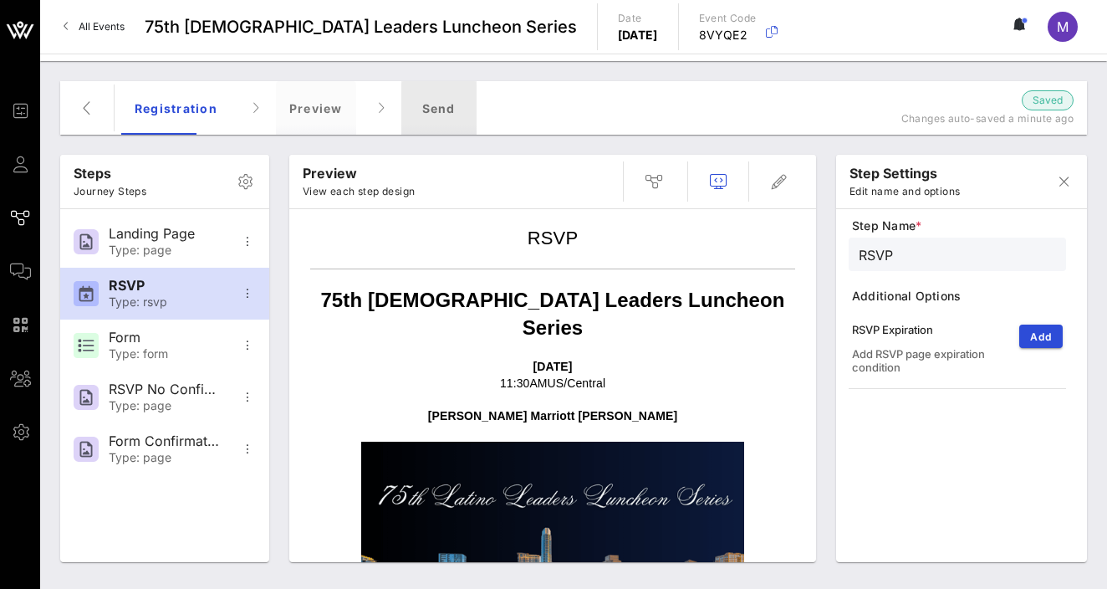
click at [439, 119] on div "Send" at bounding box center [438, 108] width 75 height 54
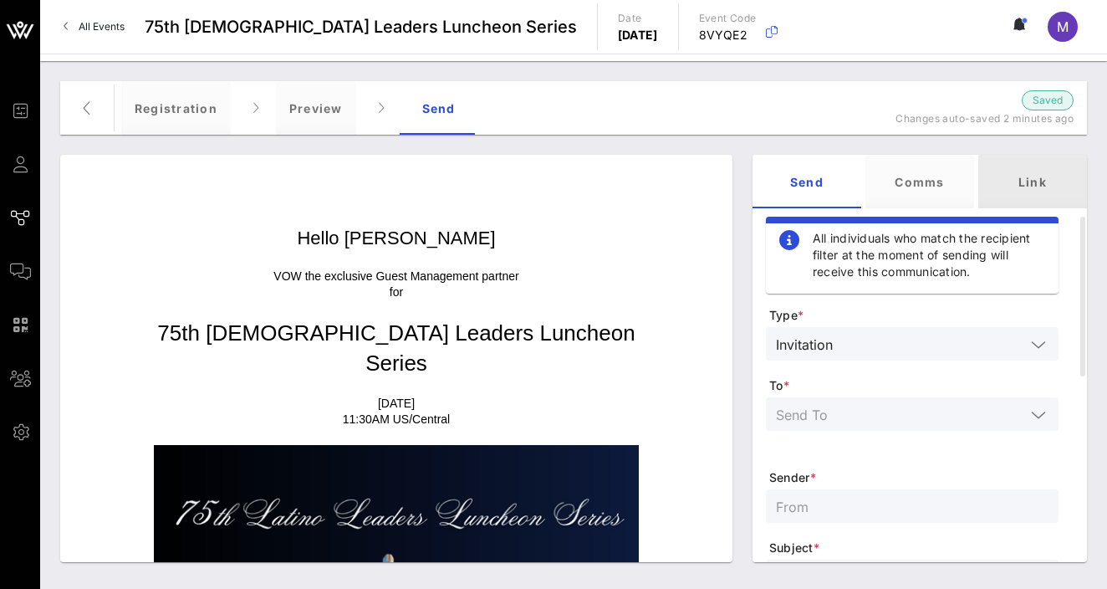
click at [740, 183] on div "Link" at bounding box center [1032, 182] width 109 height 54
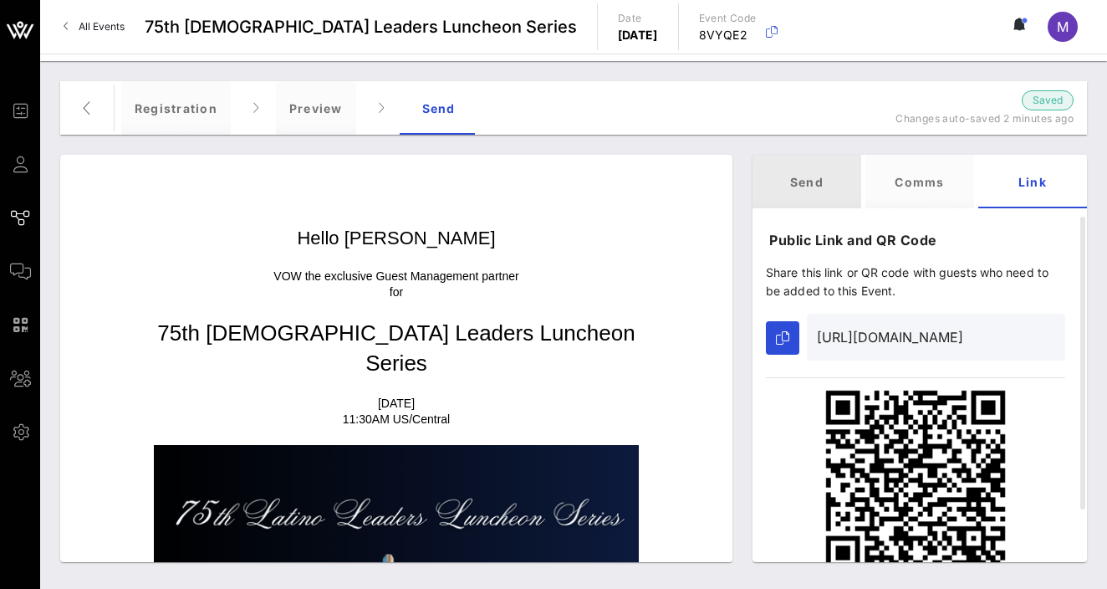
click at [740, 181] on div "Send" at bounding box center [807, 182] width 109 height 54
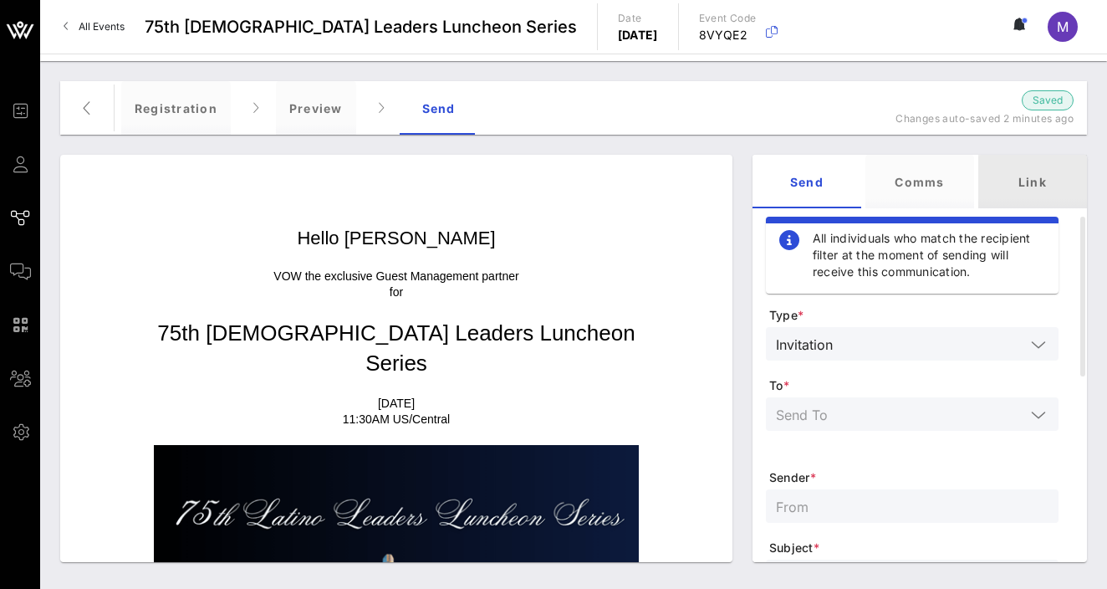
click at [740, 176] on div "Link" at bounding box center [1032, 182] width 109 height 54
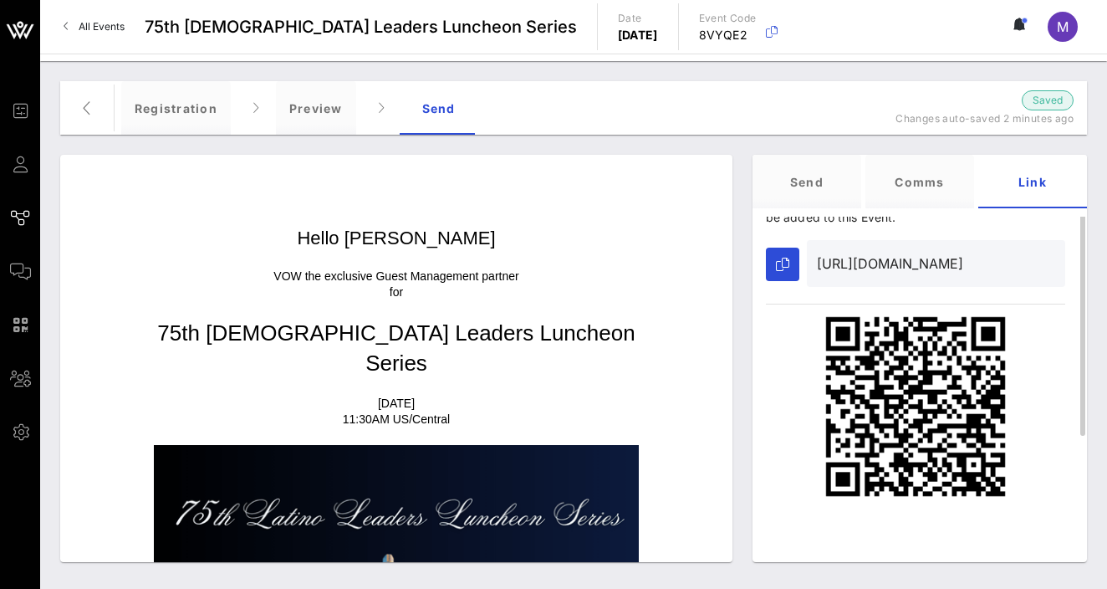
scroll to position [0, 0]
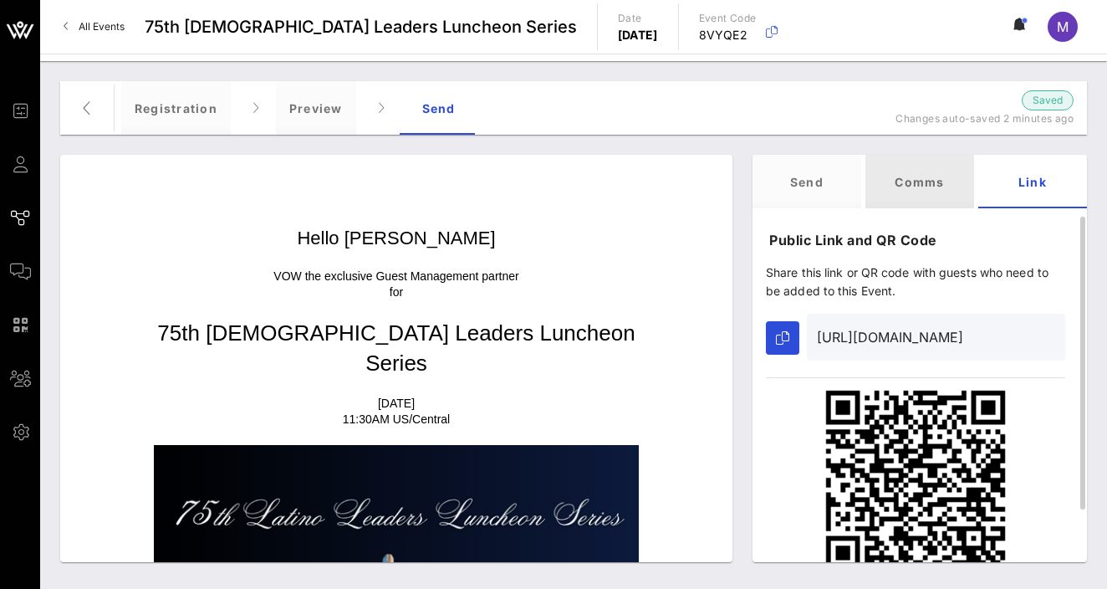
click at [740, 192] on div "Comms" at bounding box center [919, 182] width 109 height 54
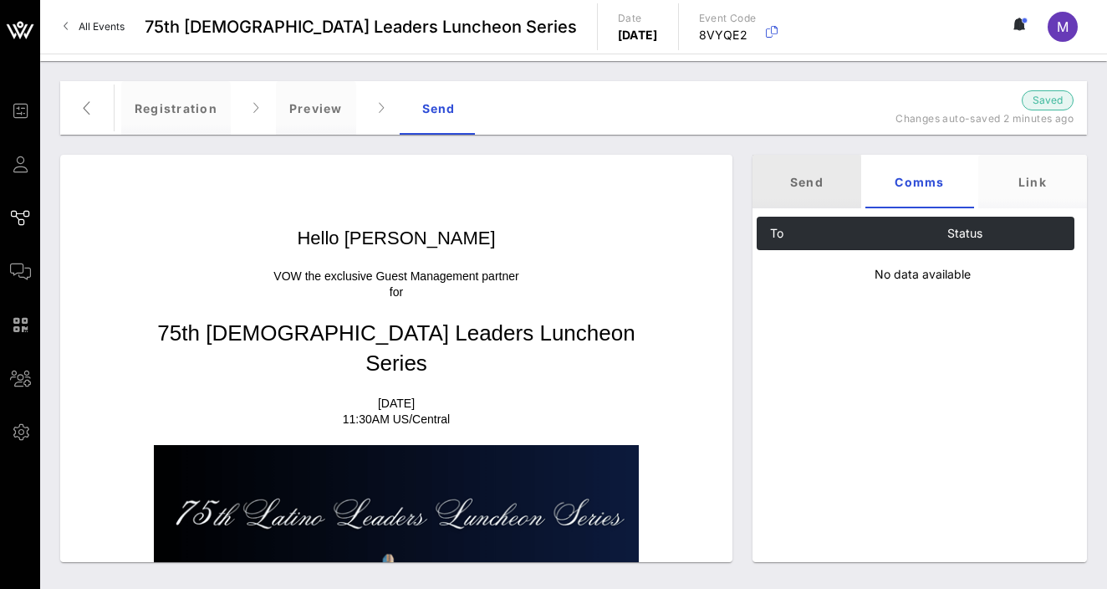
click at [740, 181] on div "Send" at bounding box center [807, 182] width 109 height 54
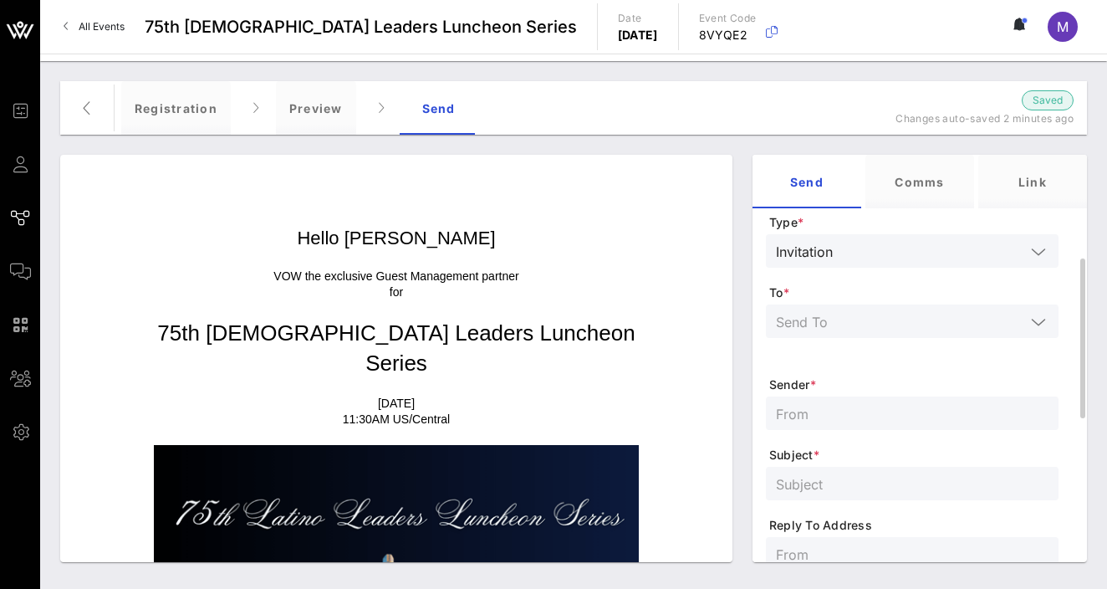
scroll to position [9, 0]
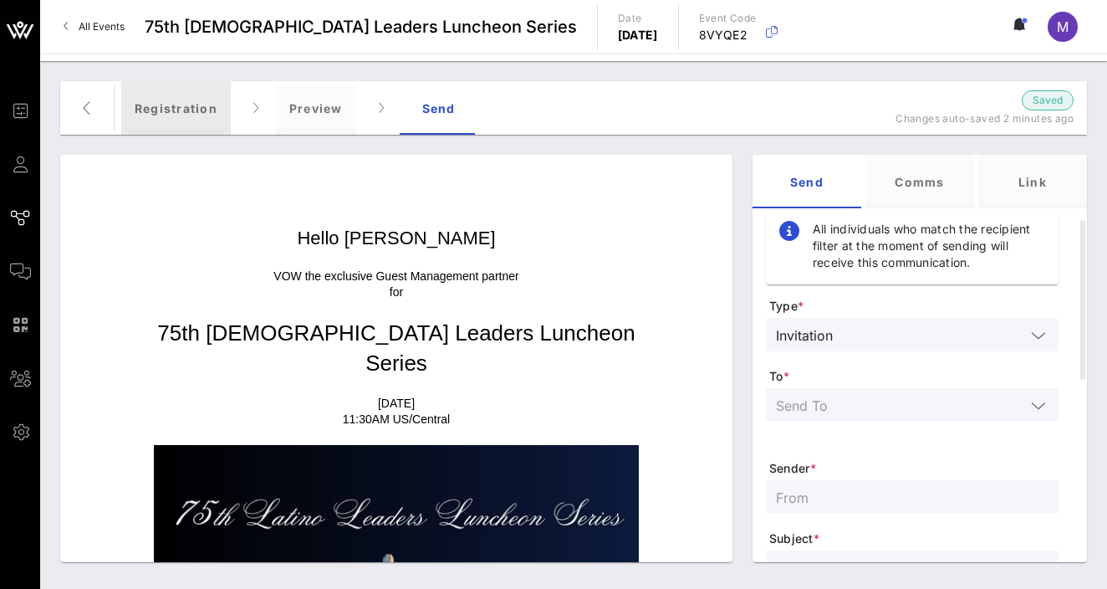
click at [180, 110] on div "Registration" at bounding box center [176, 108] width 110 height 54
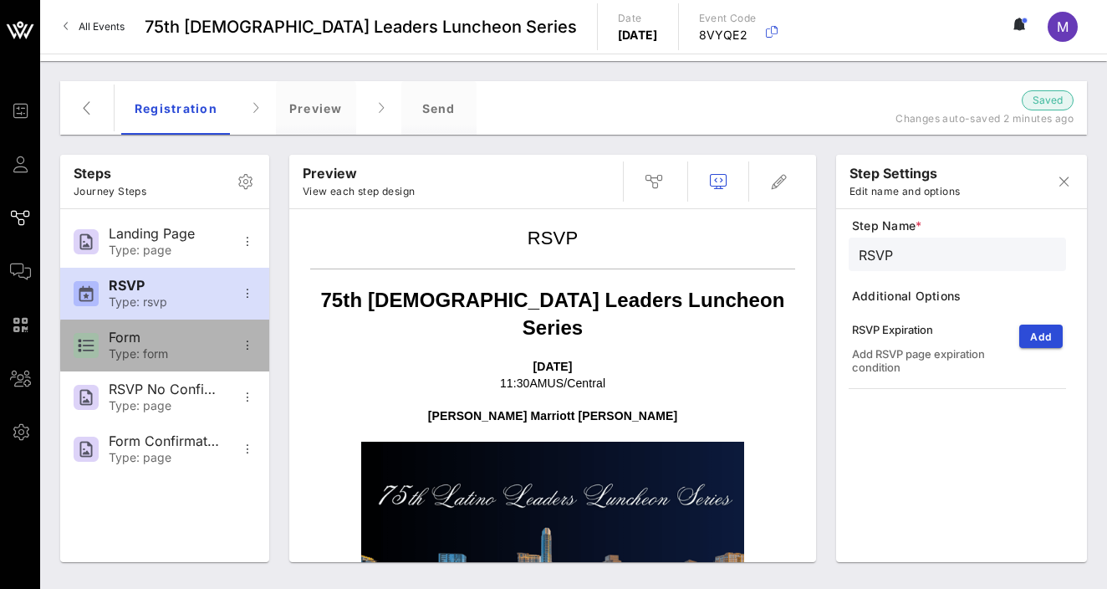
click at [148, 350] on div "Type: form" at bounding box center [164, 354] width 110 height 14
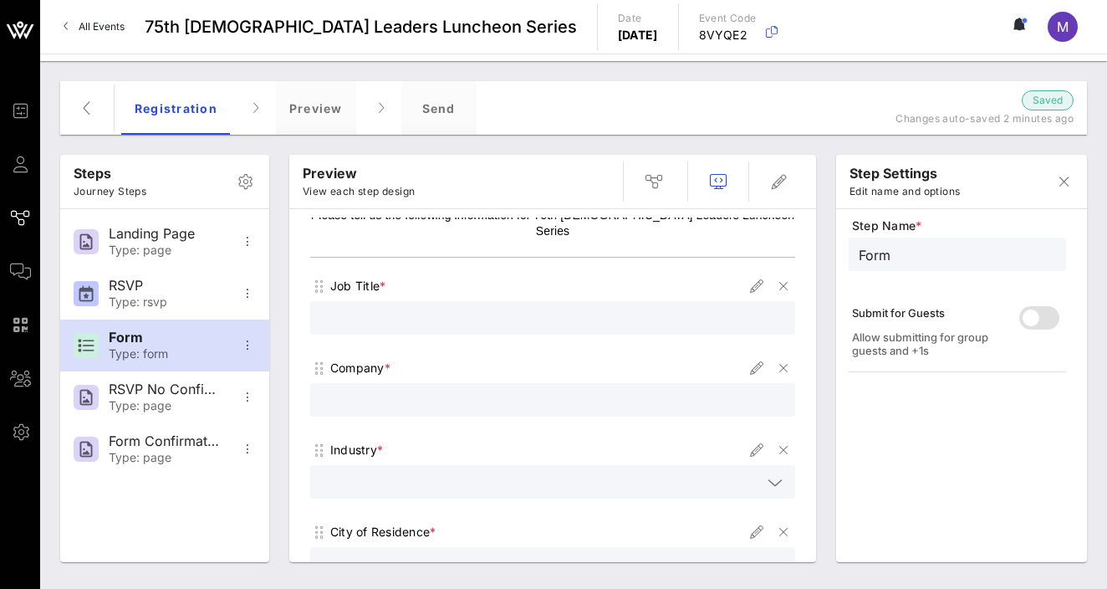
scroll to position [0, 0]
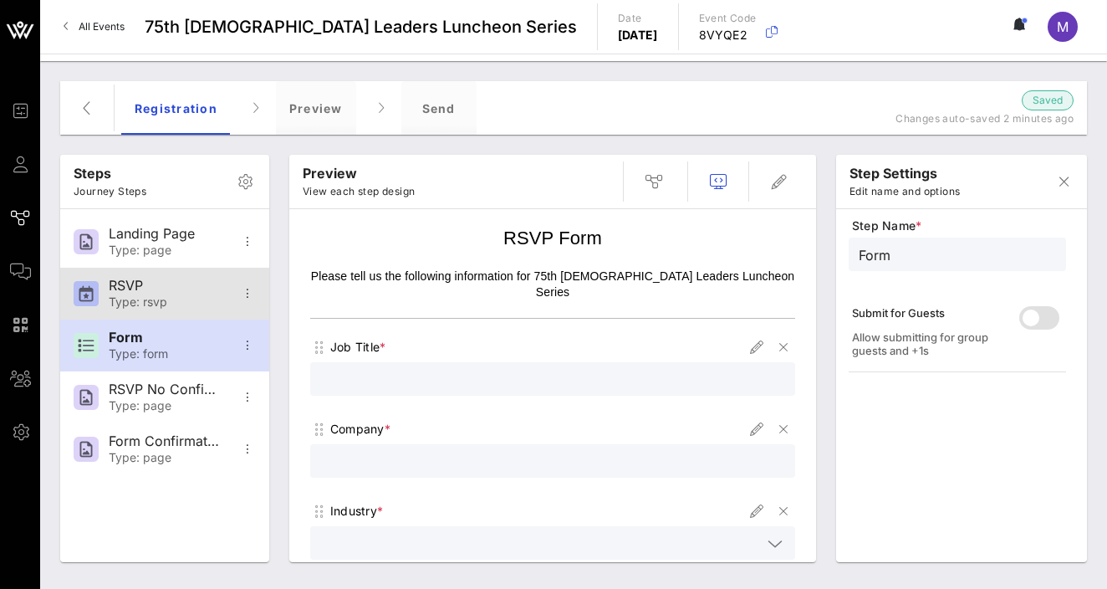
click at [148, 275] on div "RSVP Type: rsvp" at bounding box center [164, 294] width 110 height 52
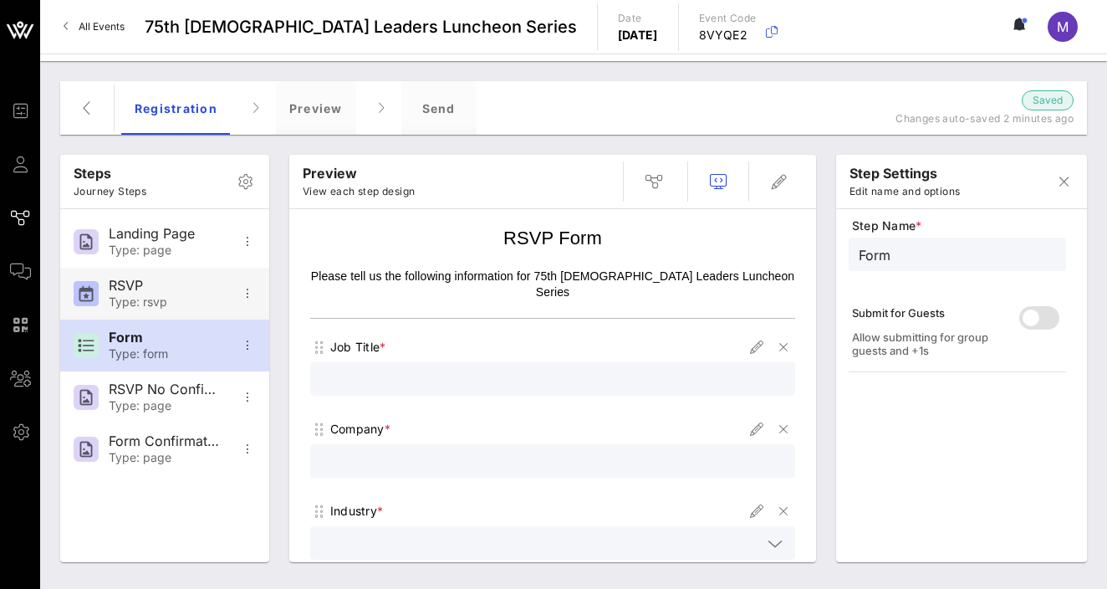
type input "RSVP"
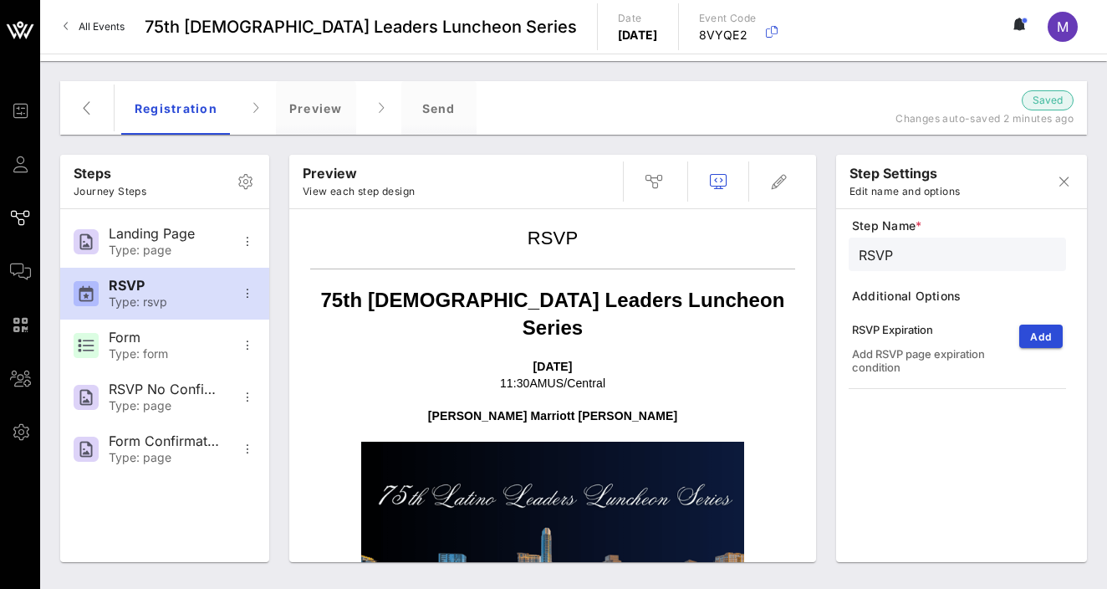
scroll to position [257, 0]
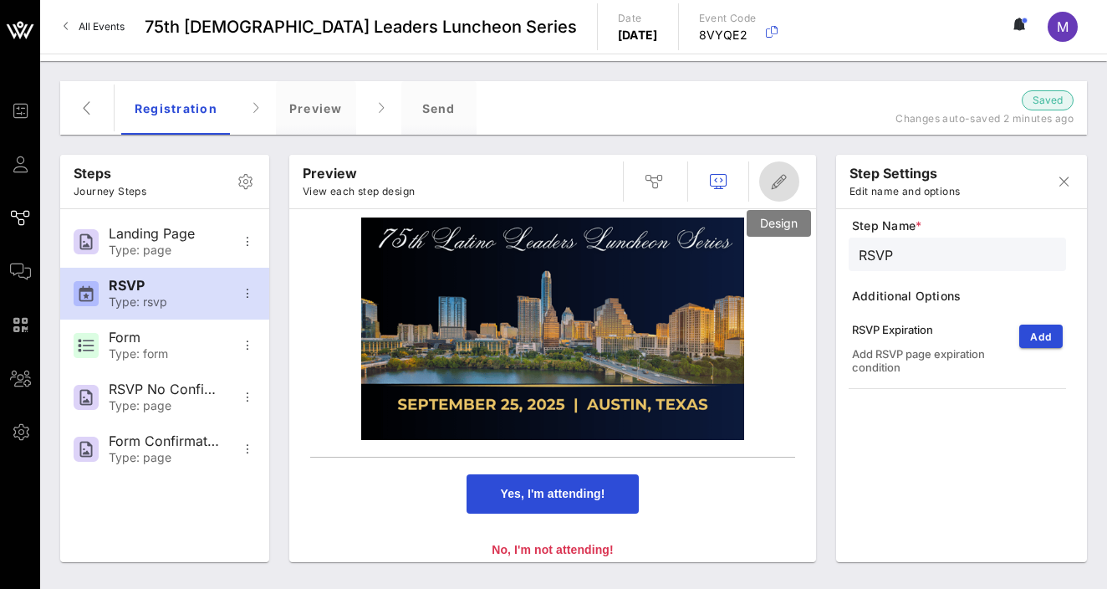
click at [740, 176] on icon "button" at bounding box center [779, 181] width 20 height 20
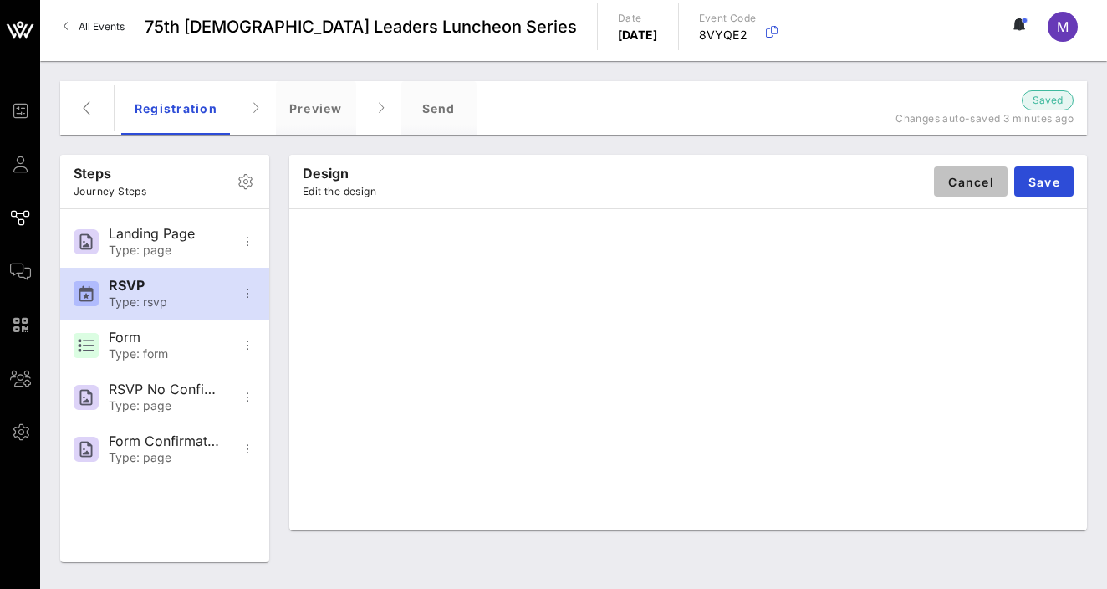
click at [740, 189] on button "Cancel" at bounding box center [971, 181] width 74 height 30
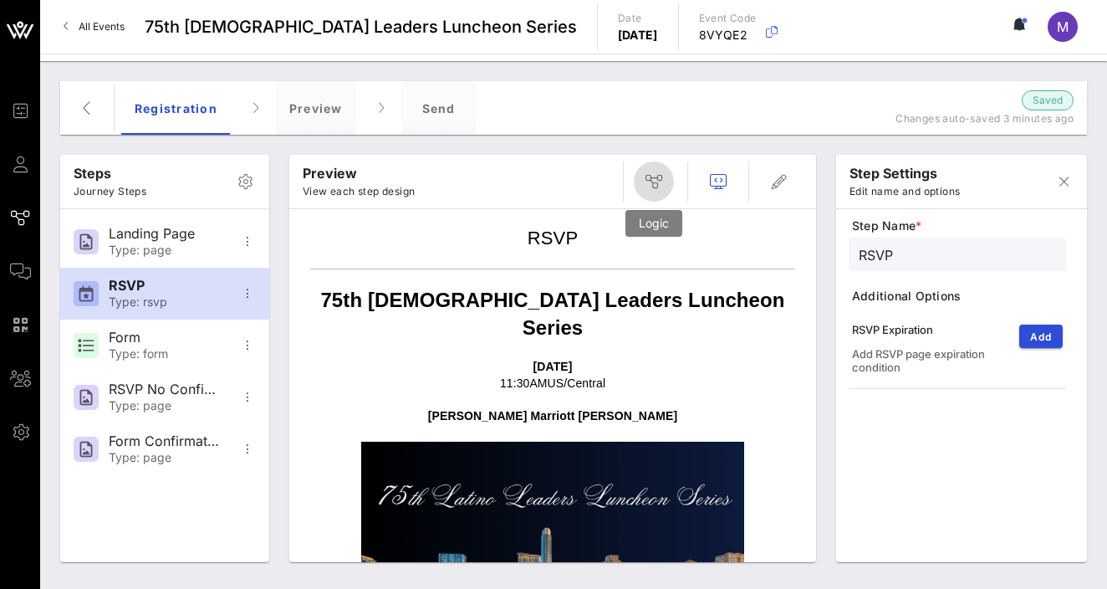
click at [642, 183] on span "button" at bounding box center [654, 181] width 40 height 20
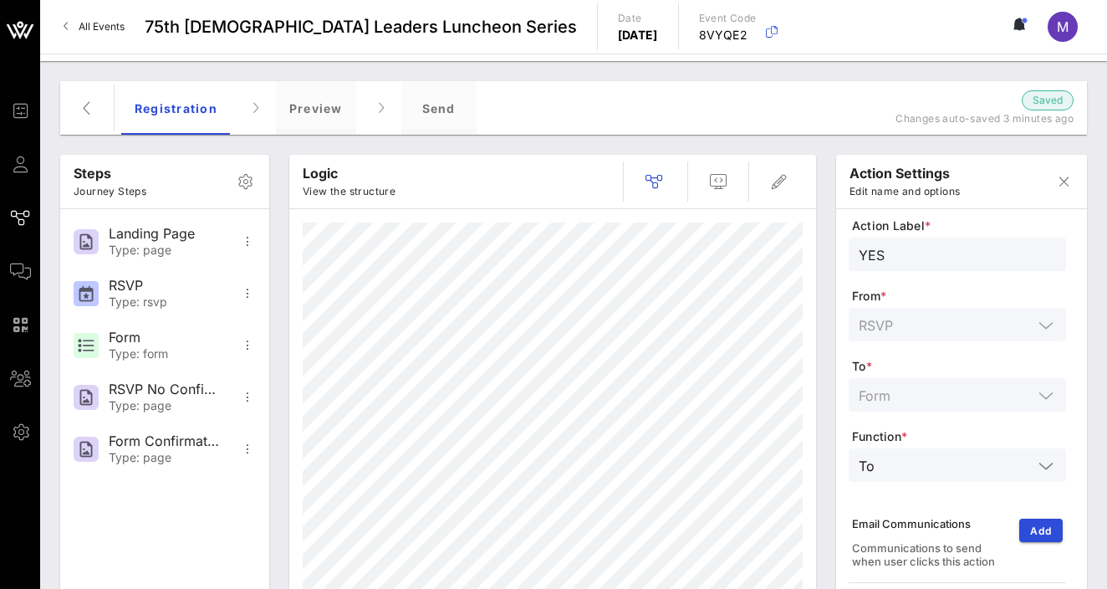
click at [740, 457] on input "text" at bounding box center [956, 465] width 151 height 22
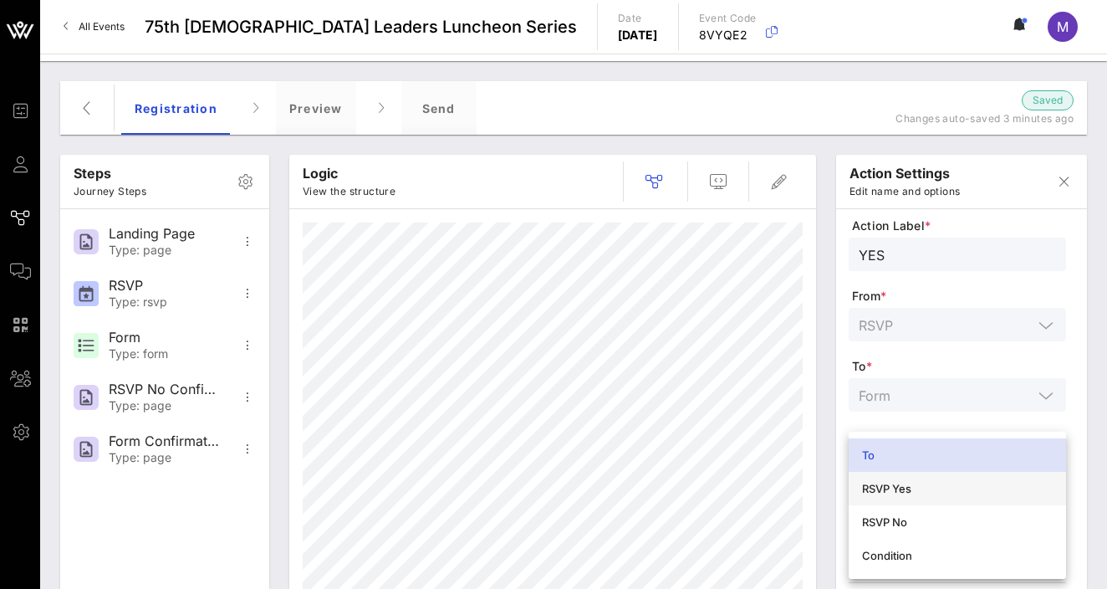
click at [740, 487] on div "RSVP Yes" at bounding box center [957, 488] width 191 height 13
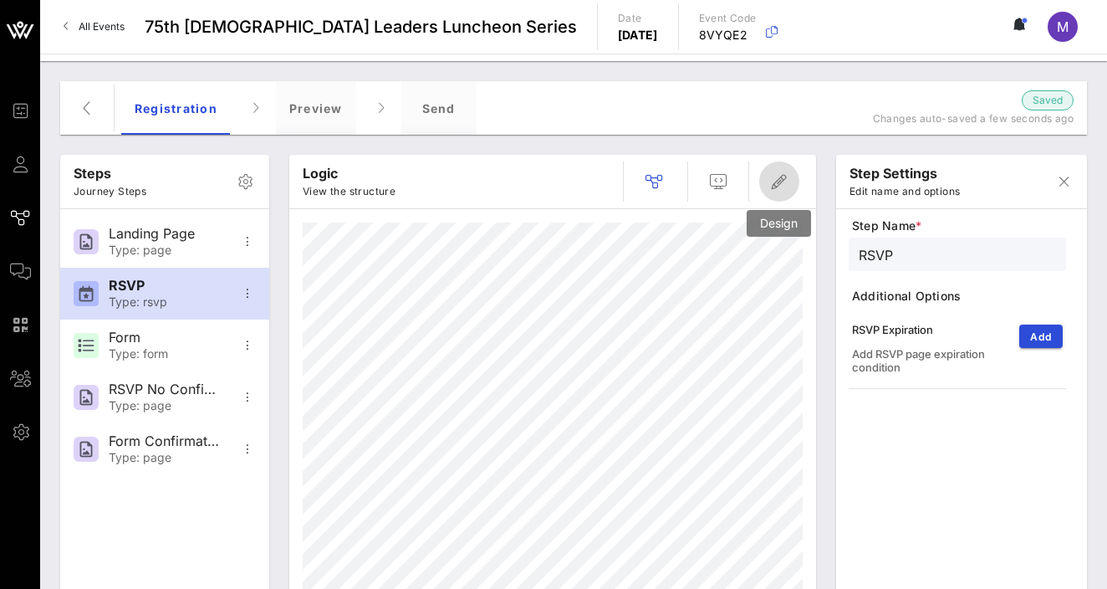
click at [740, 178] on icon "button" at bounding box center [779, 181] width 20 height 20
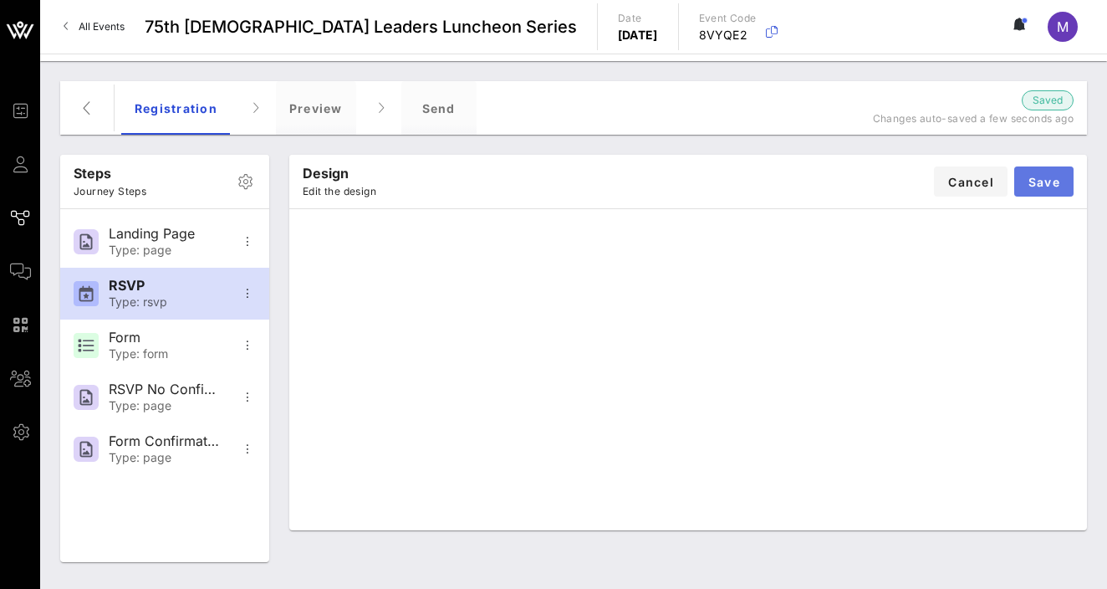
click at [740, 189] on button "Save" at bounding box center [1043, 181] width 59 height 30
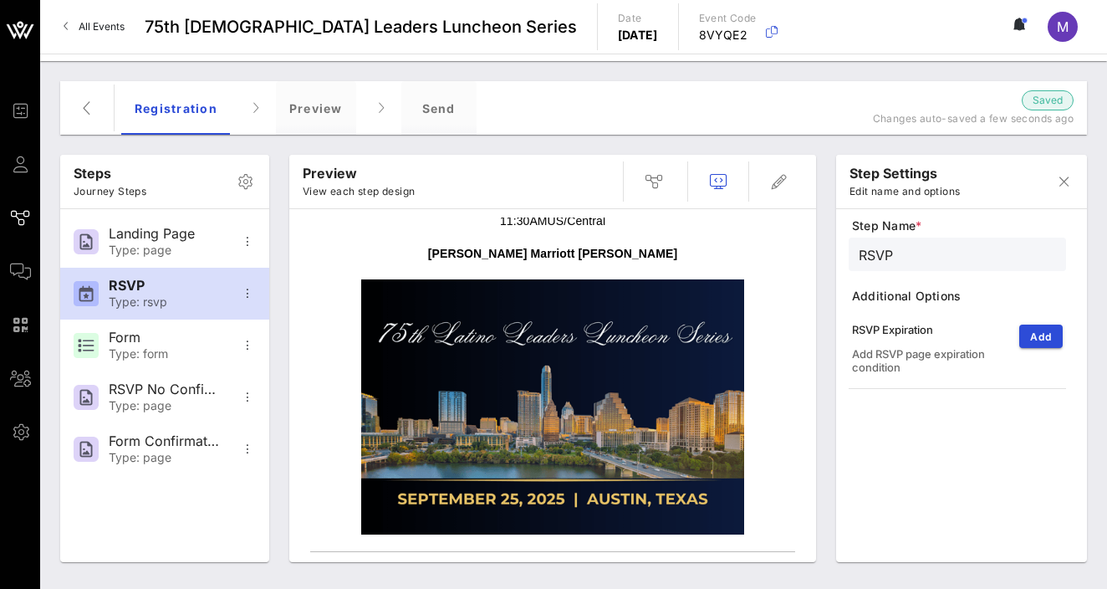
scroll to position [251, 0]
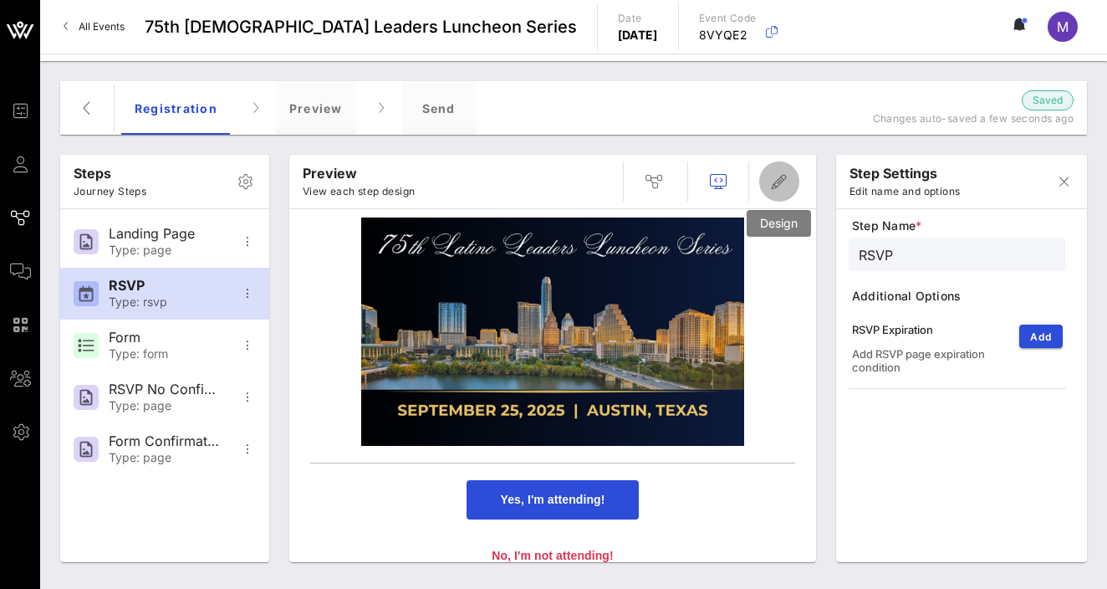
click at [740, 174] on icon "button" at bounding box center [779, 181] width 20 height 20
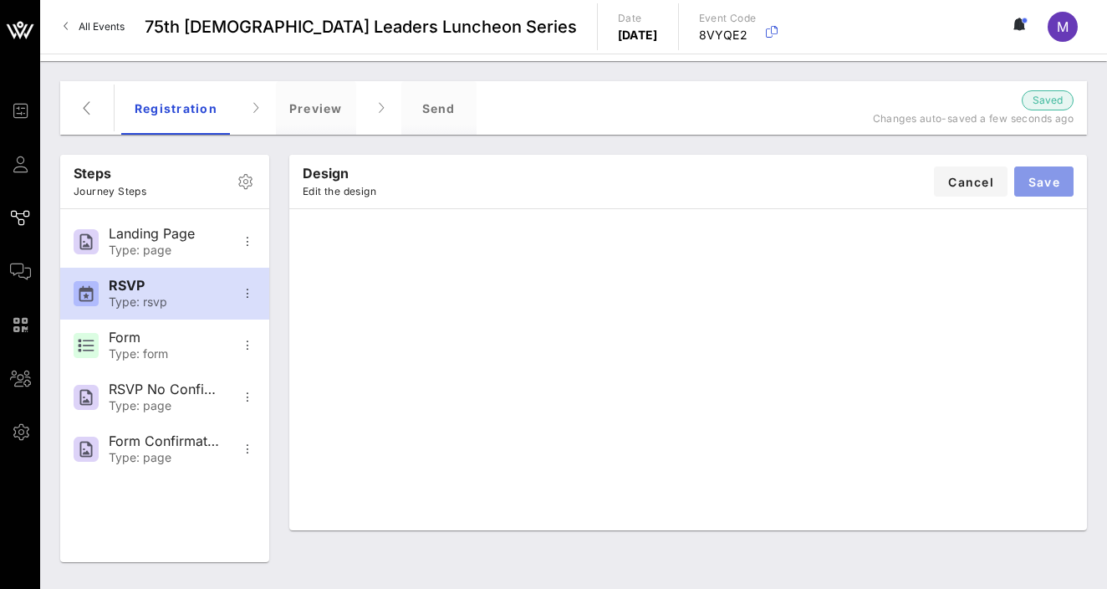
click at [740, 176] on span "Save" at bounding box center [1044, 182] width 33 height 14
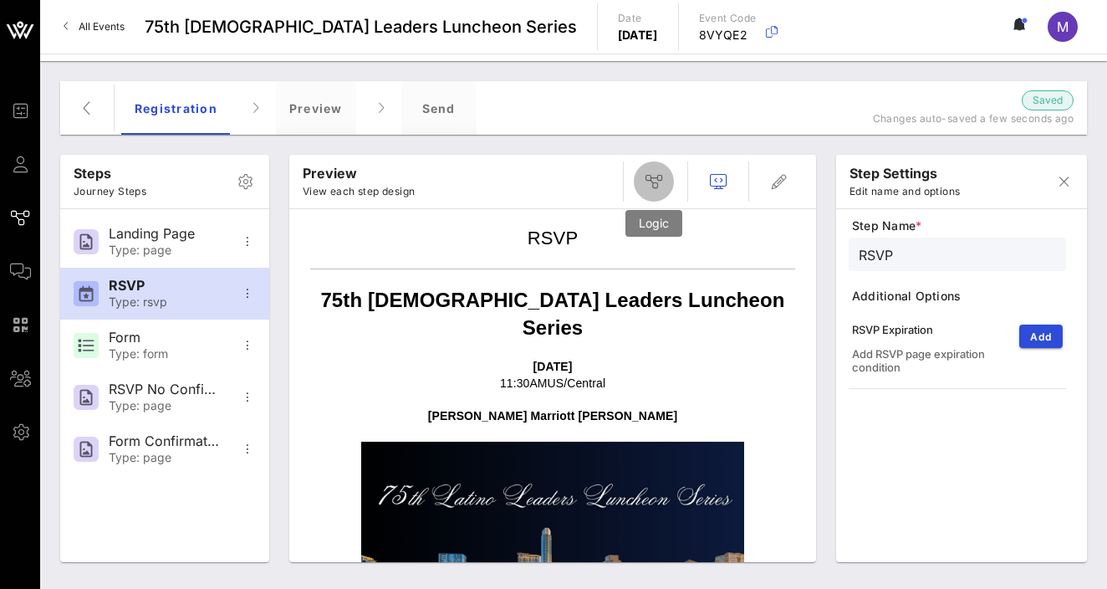
click at [660, 171] on button "button" at bounding box center [654, 181] width 40 height 40
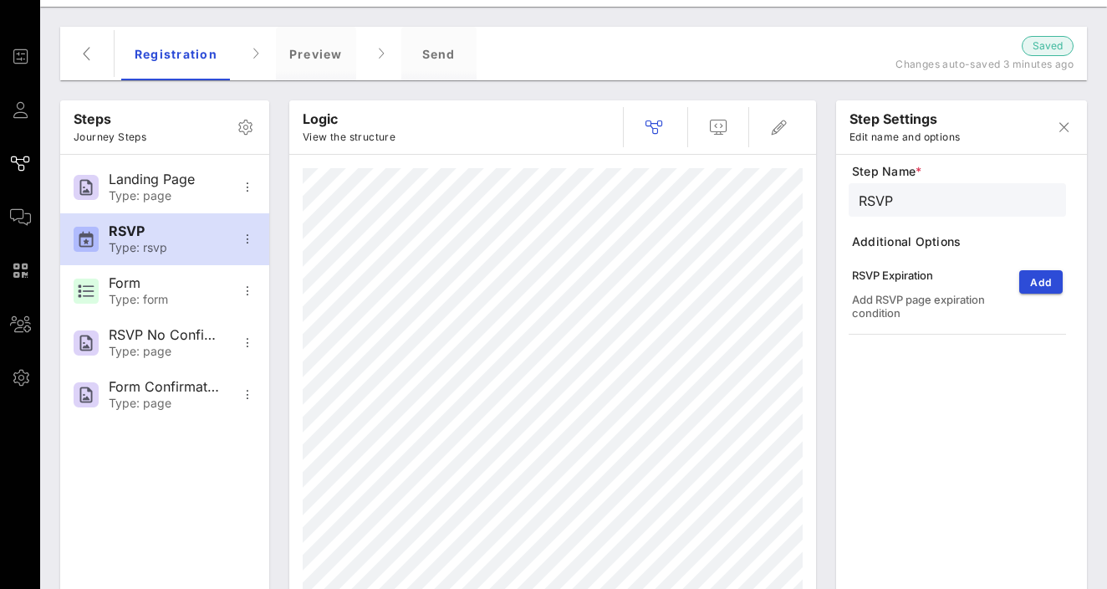
scroll to position [0, 0]
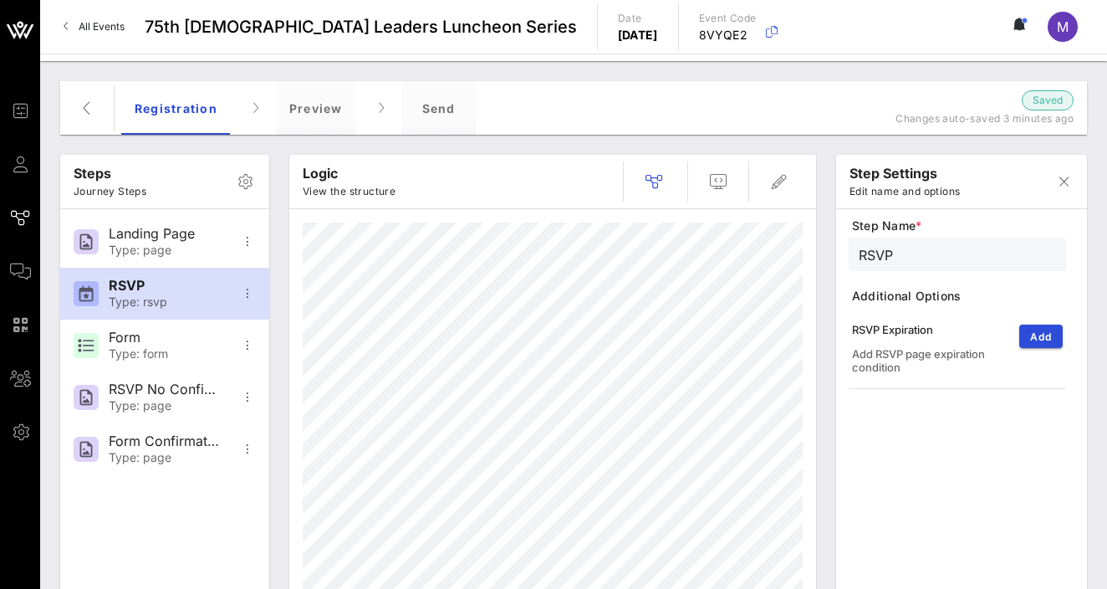
type input "Landing Page"
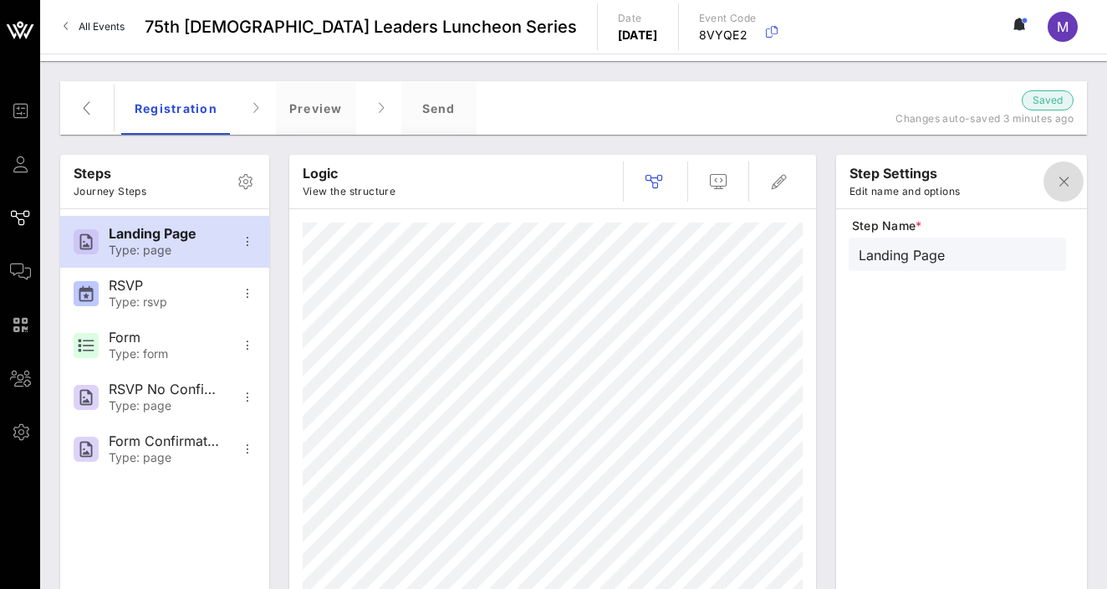
click at [740, 184] on span "button" at bounding box center [1064, 181] width 40 height 20
